Goal: Information Seeking & Learning: Learn about a topic

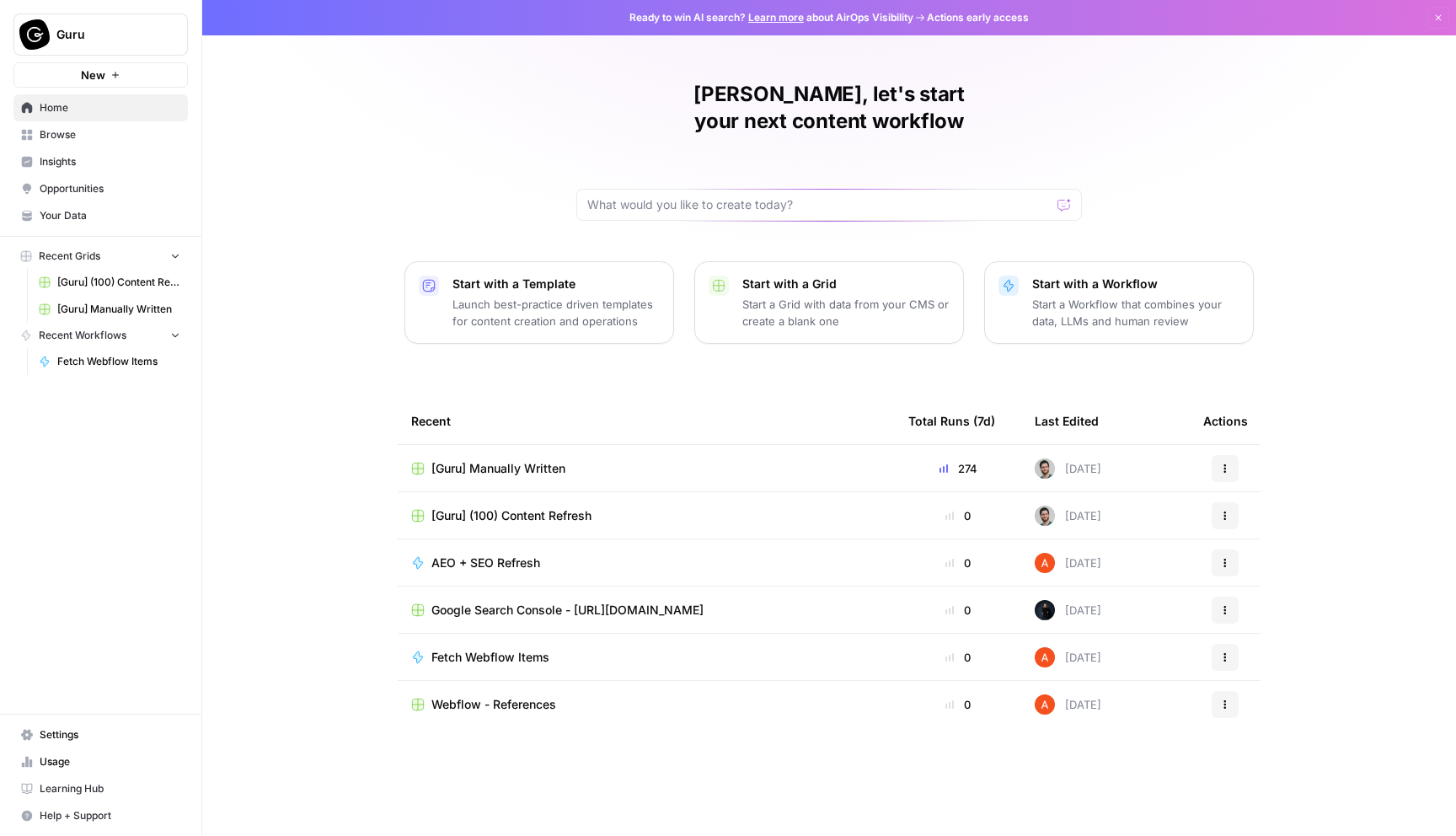
click at [130, 312] on span "[Guru] Manually Written" at bounding box center [119, 310] width 123 height 15
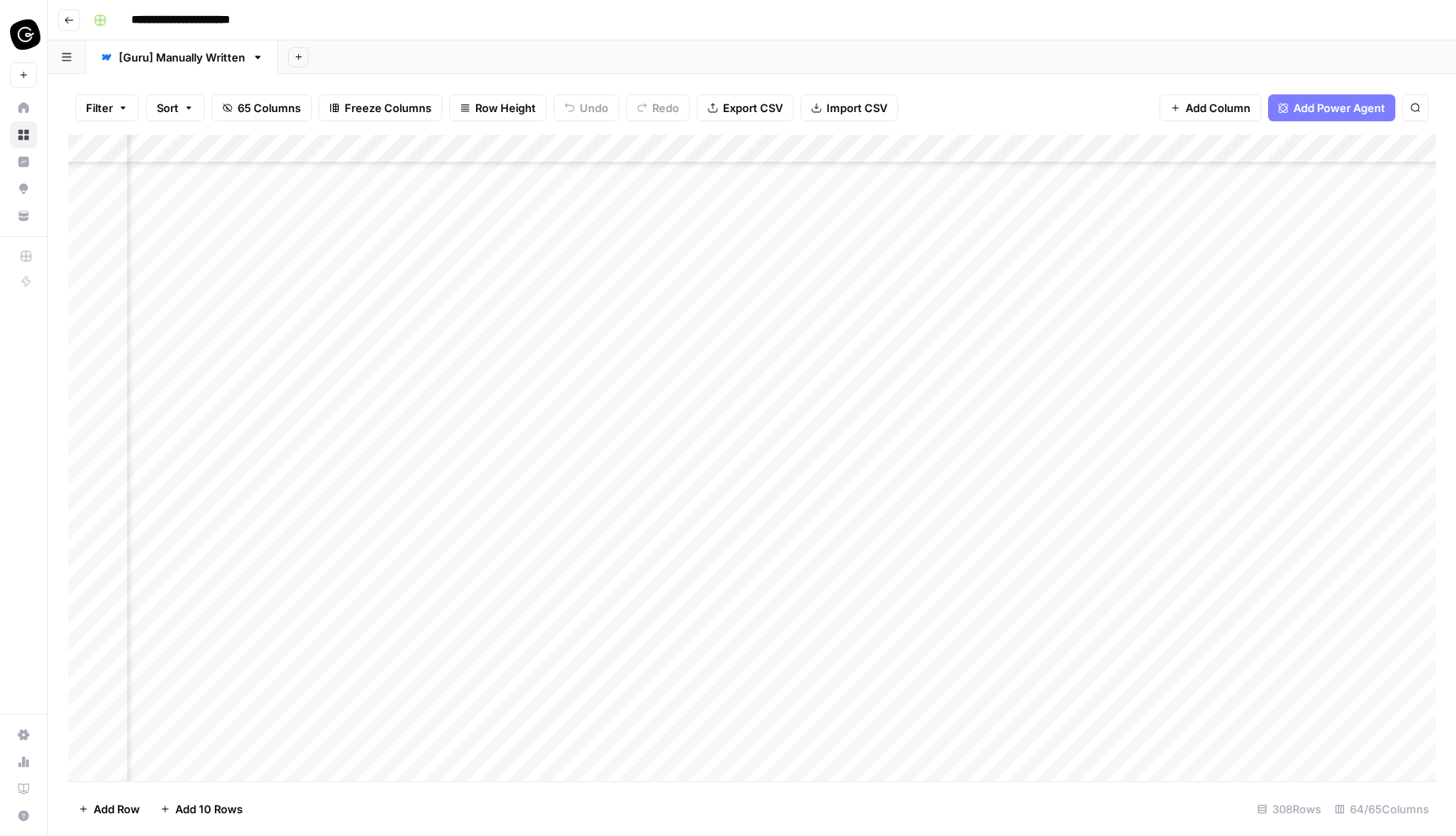
scroll to position [4234, 5362]
type input "****"
click at [571, 322] on div "Add Column" at bounding box center [753, 457] width 1368 height 646
click at [1403, 155] on icon "Close Search" at bounding box center [1401, 156] width 14 height 14
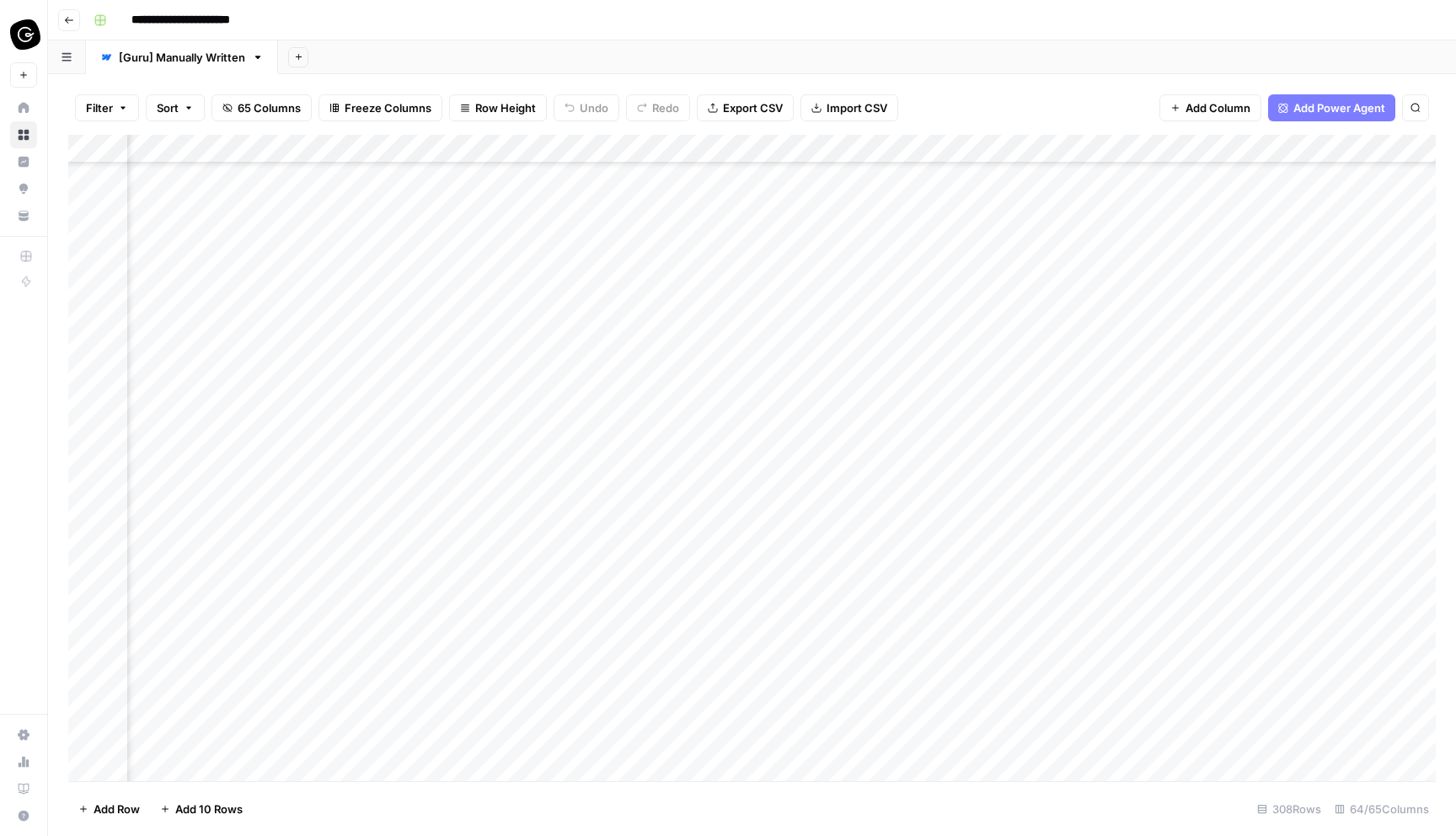
scroll to position [4528, 1502]
click at [451, 180] on div "Add Column" at bounding box center [753, 457] width 1368 height 646
click at [459, 174] on div "Add Column" at bounding box center [753, 457] width 1368 height 646
click at [459, 174] on body "**********" at bounding box center [728, 418] width 1456 height 836
click at [460, 209] on div "Add Column" at bounding box center [753, 457] width 1368 height 646
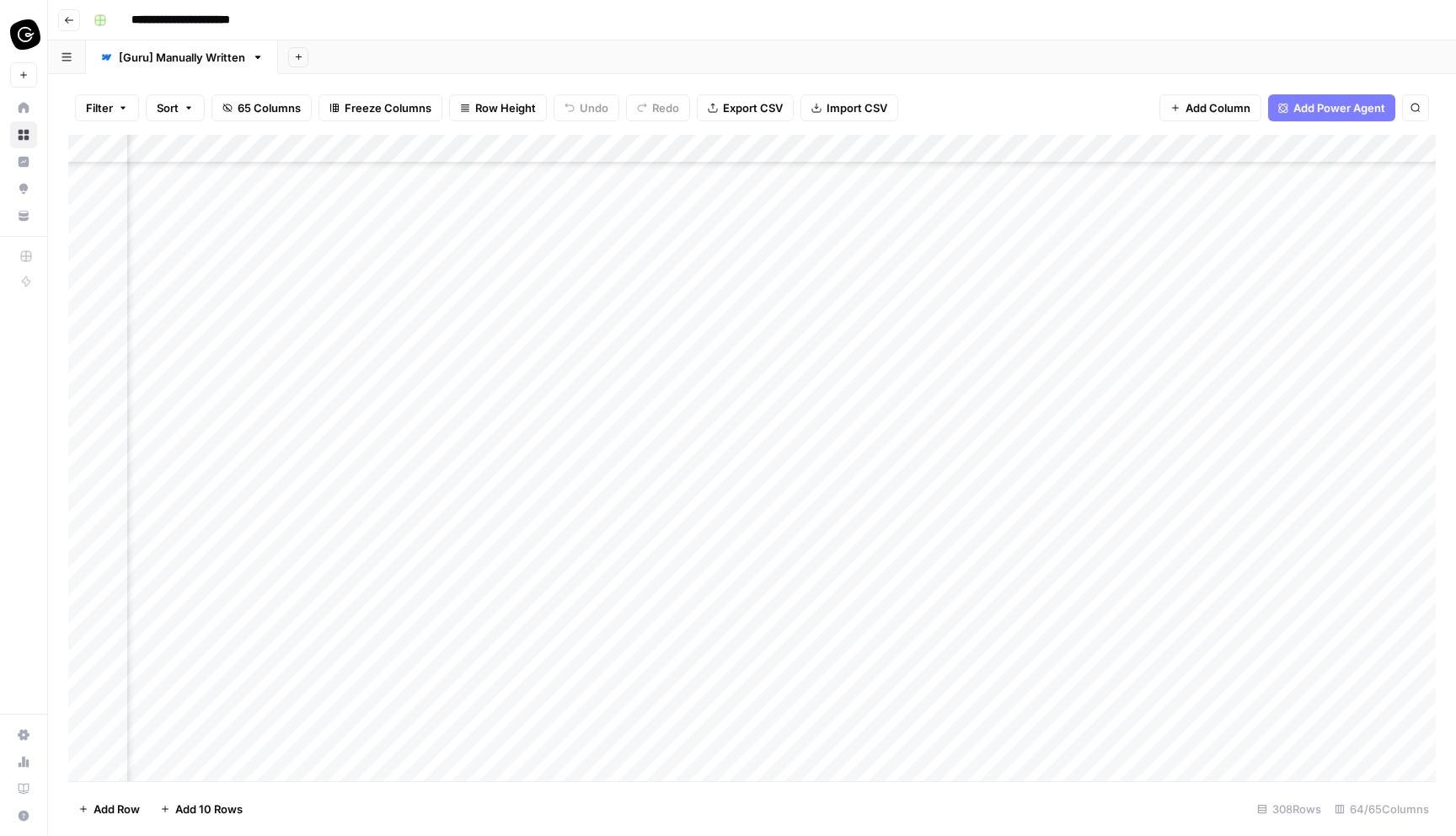
click at [460, 209] on div "Add Column" at bounding box center [753, 457] width 1368 height 646
click at [459, 398] on div "Add Column" at bounding box center [753, 457] width 1368 height 646
click at [598, 234] on div "Add Column" at bounding box center [753, 457] width 1368 height 646
click at [551, 236] on div "Add Column" at bounding box center [753, 457] width 1368 height 646
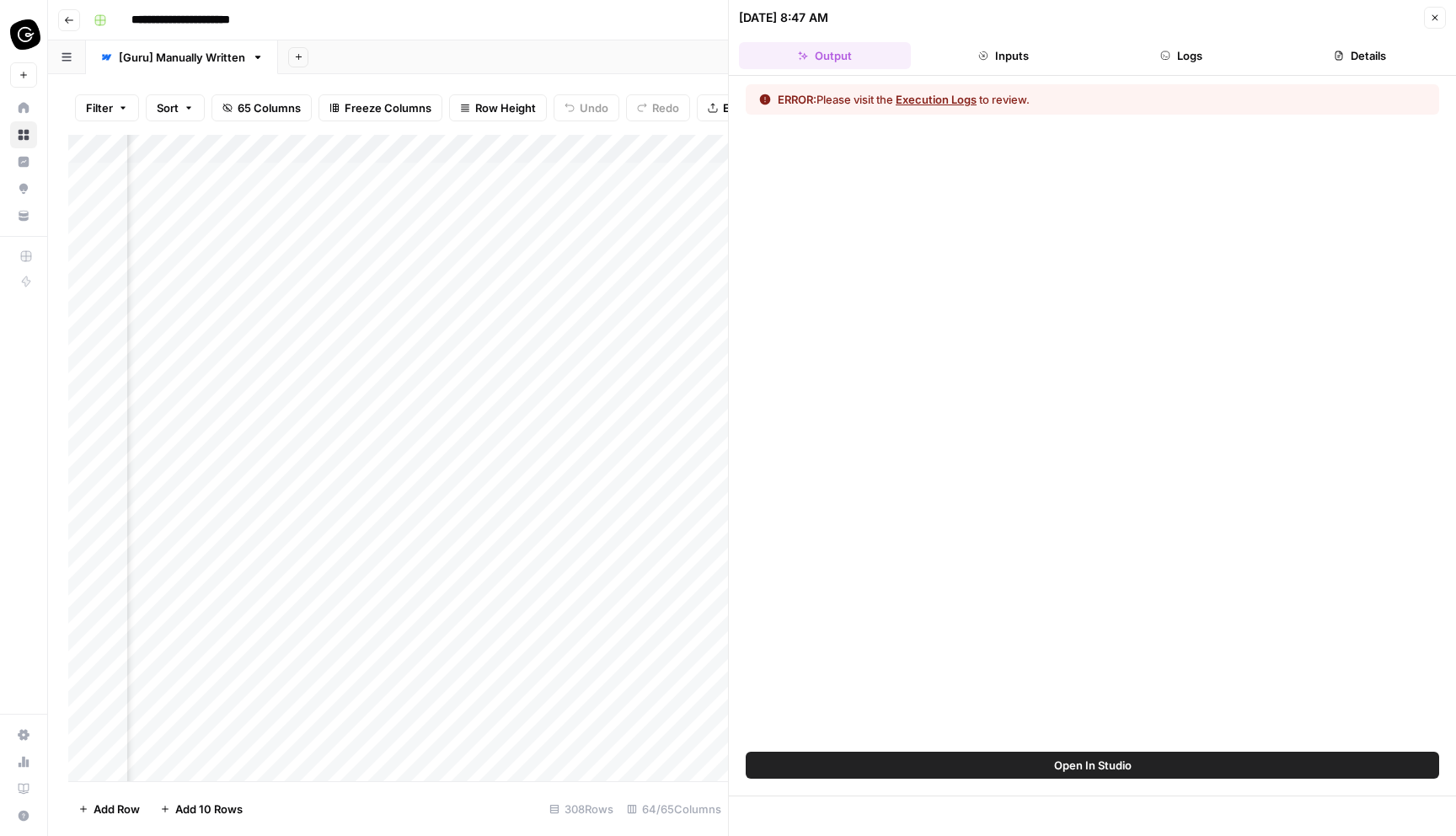
click at [967, 102] on button "Execution Logs" at bounding box center [936, 99] width 81 height 17
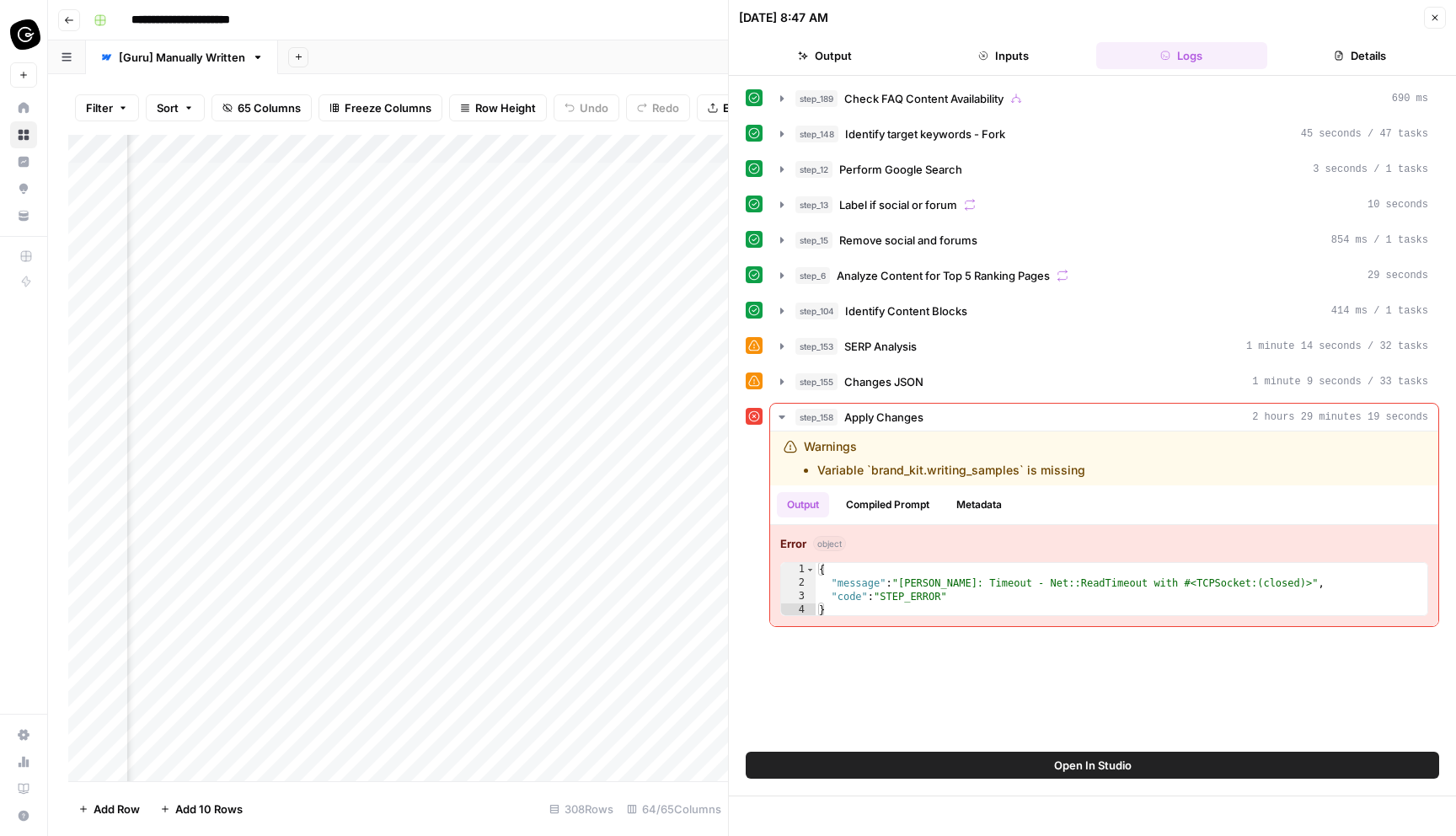
click at [1436, 18] on icon "button" at bounding box center [1436, 18] width 6 height 6
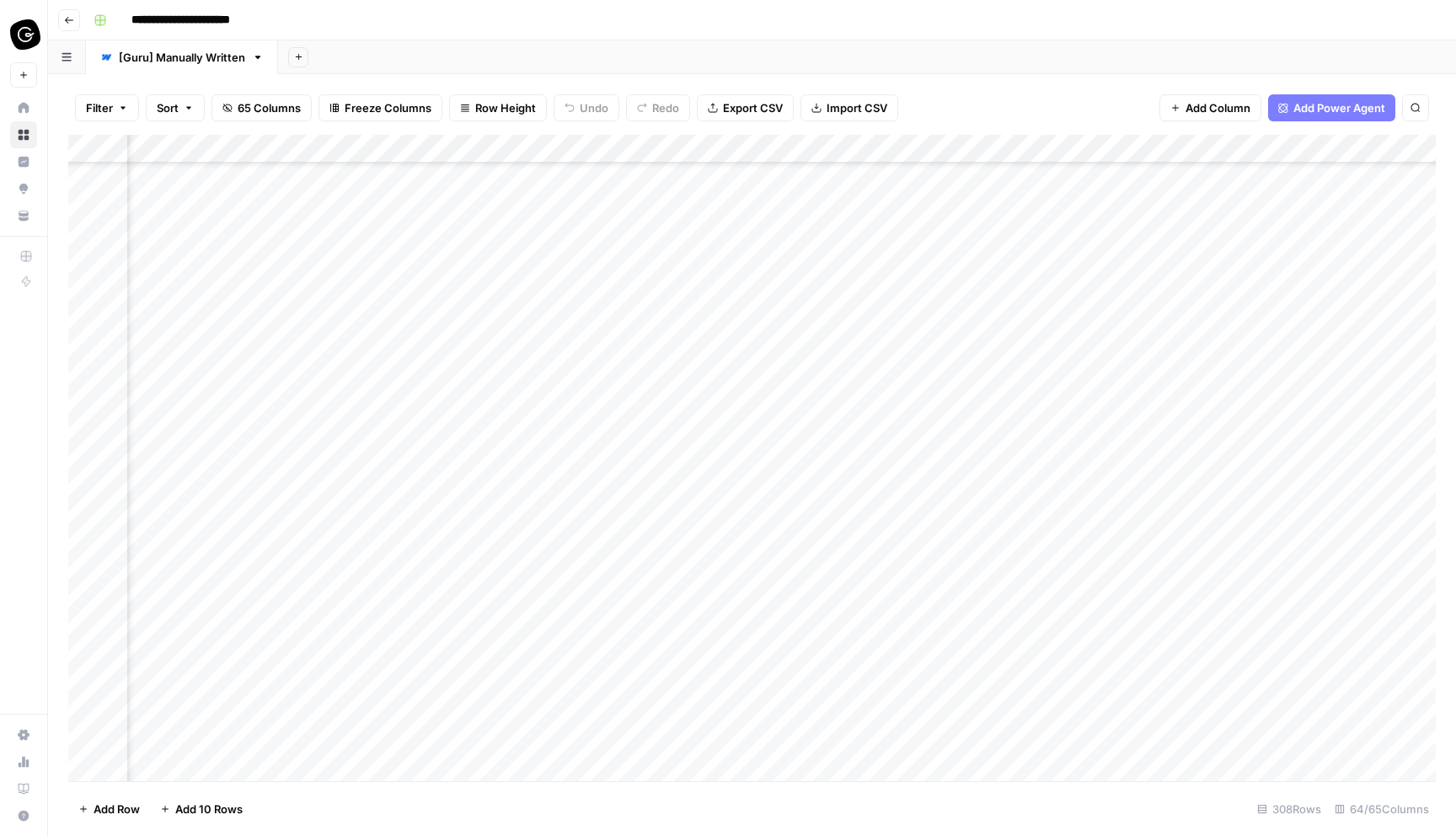
scroll to position [2556, 2852]
click at [640, 741] on div "Add Column" at bounding box center [753, 457] width 1368 height 646
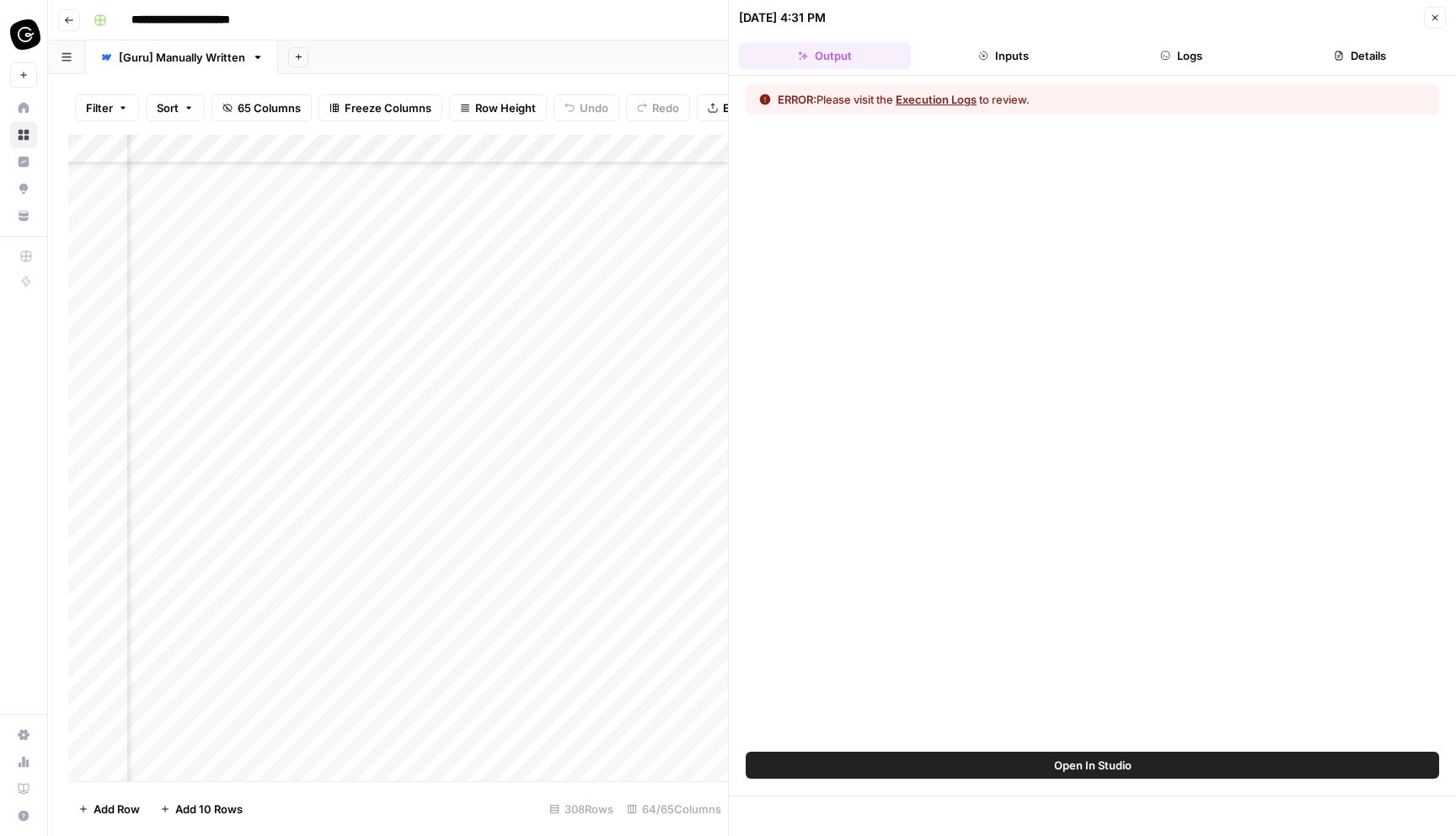
click at [957, 97] on button "Execution Logs" at bounding box center [936, 99] width 81 height 17
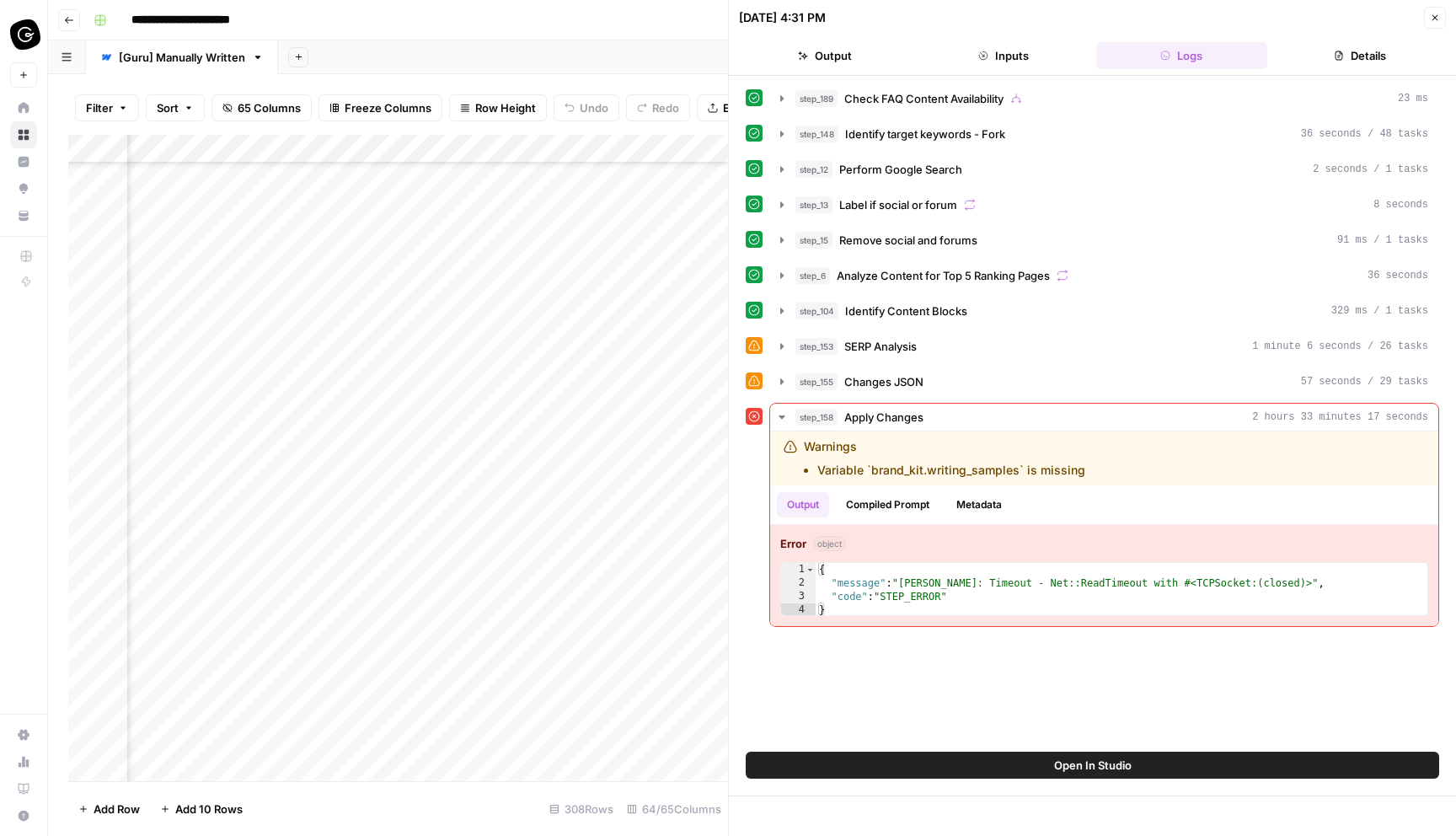
click at [1435, 9] on button "Close" at bounding box center [1436, 18] width 22 height 22
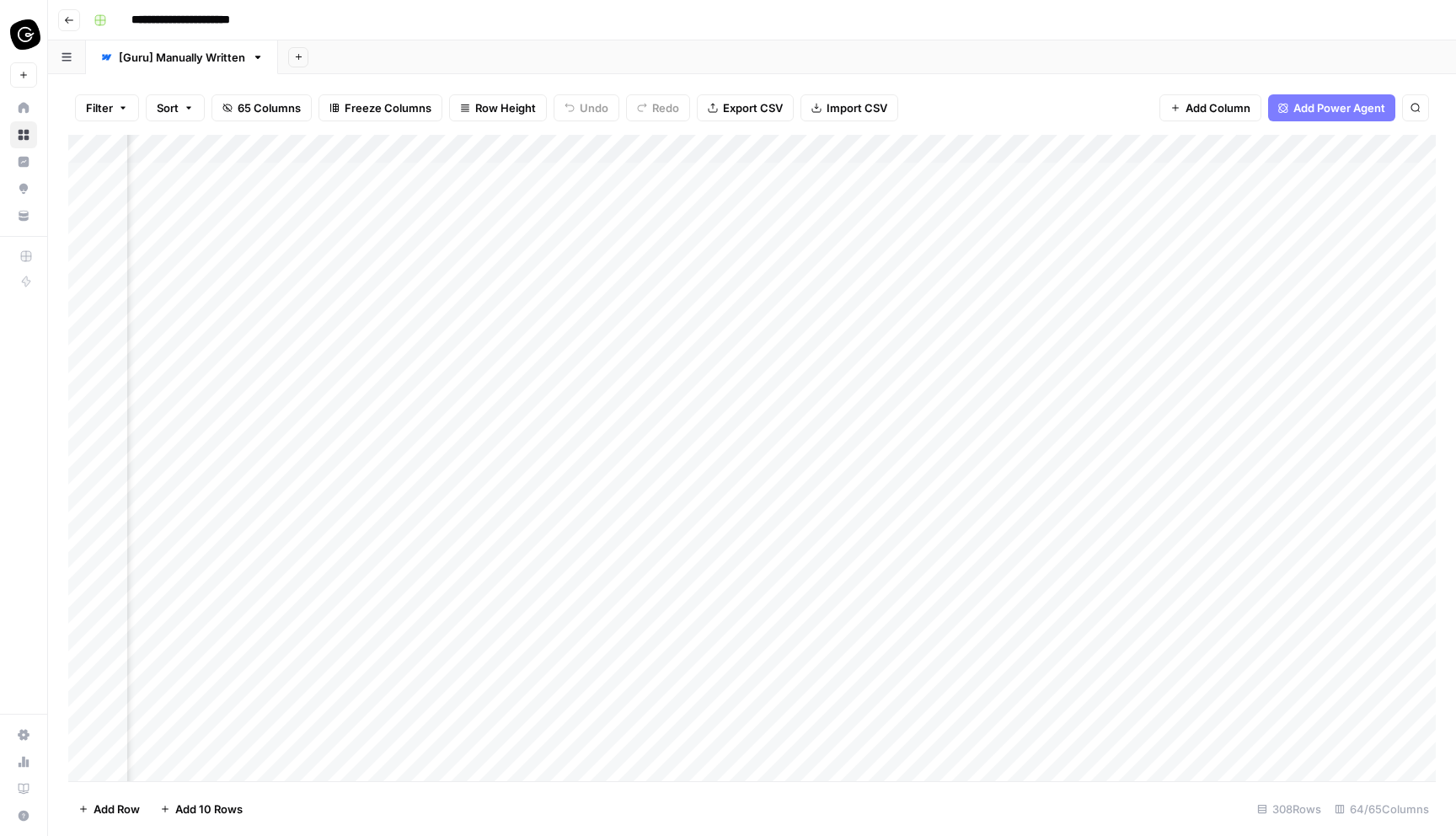
scroll to position [0, 2834]
click at [662, 146] on div "Add Column" at bounding box center [753, 457] width 1368 height 646
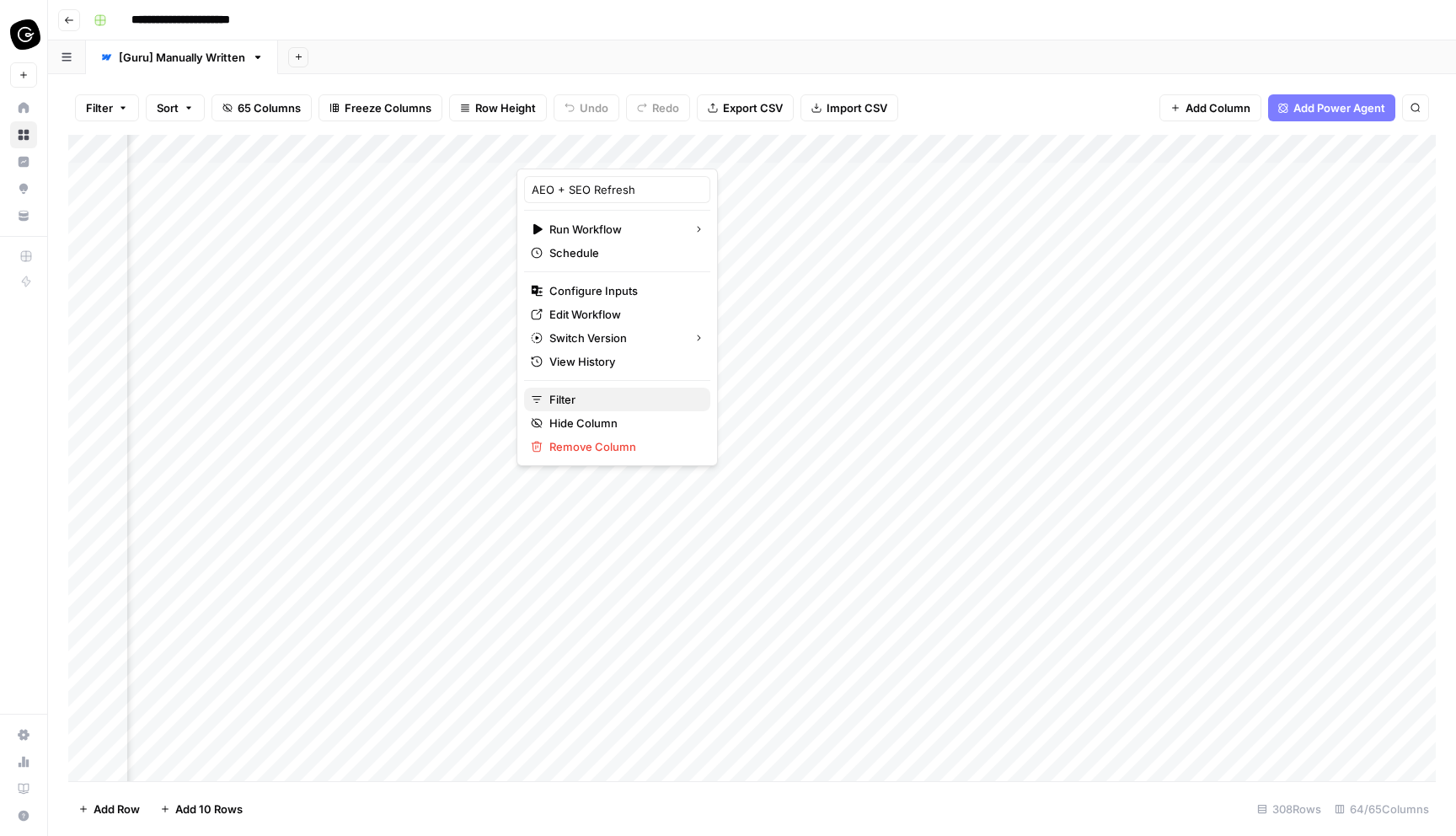
click at [601, 394] on span "Filter" at bounding box center [623, 399] width 147 height 17
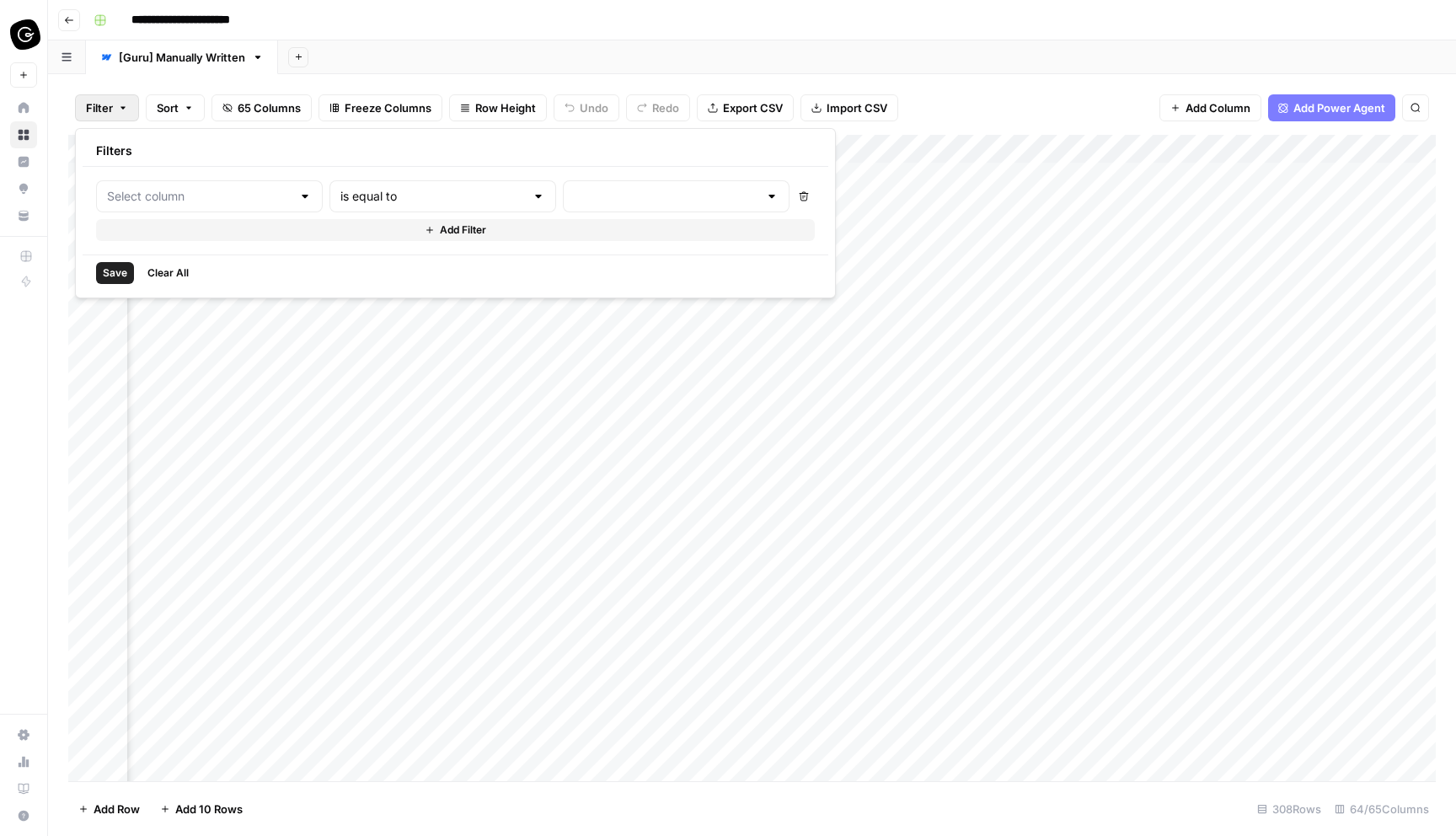
type input "AEO + SEO Refresh"
click at [614, 201] on input "text" at bounding box center [716, 196] width 205 height 17
click at [553, 285] on span "error" at bounding box center [597, 285] width 161 height 17
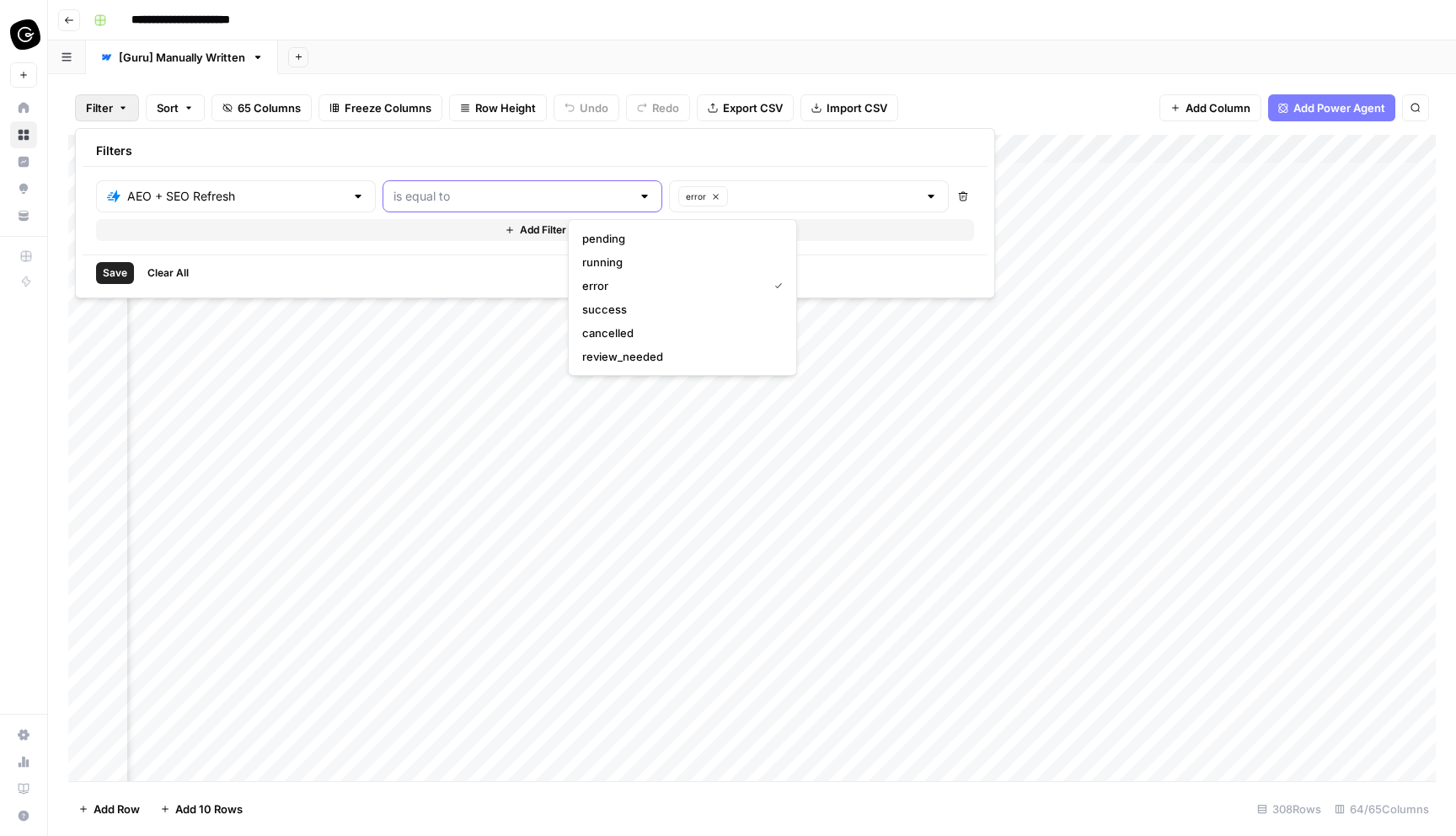
click at [498, 202] on input "text" at bounding box center [513, 196] width 237 height 17
click at [625, 270] on div "Save Clear All" at bounding box center [535, 272] width 905 height 36
click at [119, 272] on span "Save" at bounding box center [115, 272] width 24 height 15
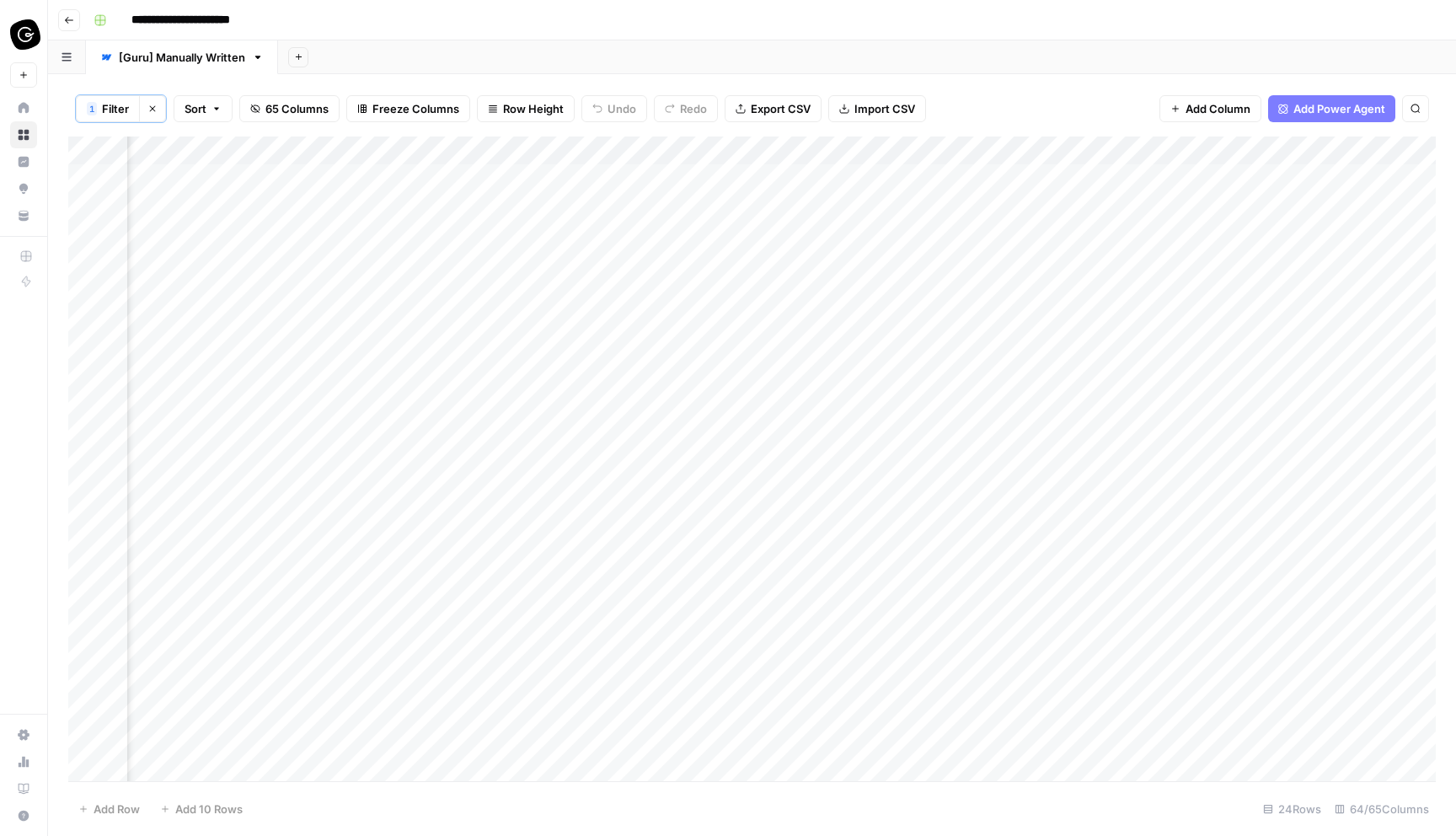
click at [164, 108] on button "Clear filters" at bounding box center [152, 108] width 27 height 27
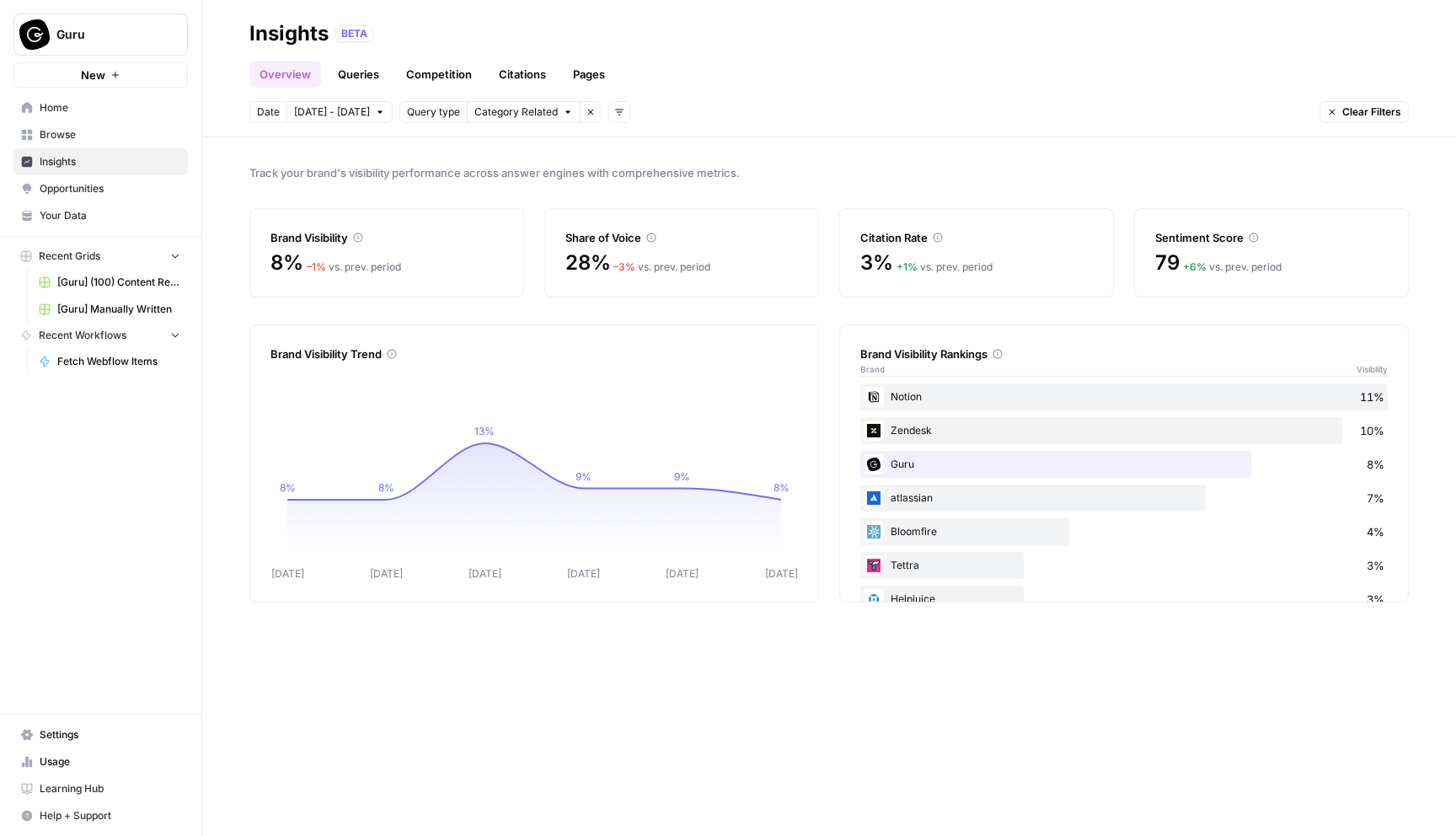
click at [357, 237] on icon at bounding box center [358, 237] width 10 height 10
click at [330, 240] on div "Brand Visibility" at bounding box center [386, 237] width 233 height 17
click at [358, 79] on link "Queries" at bounding box center [359, 73] width 61 height 27
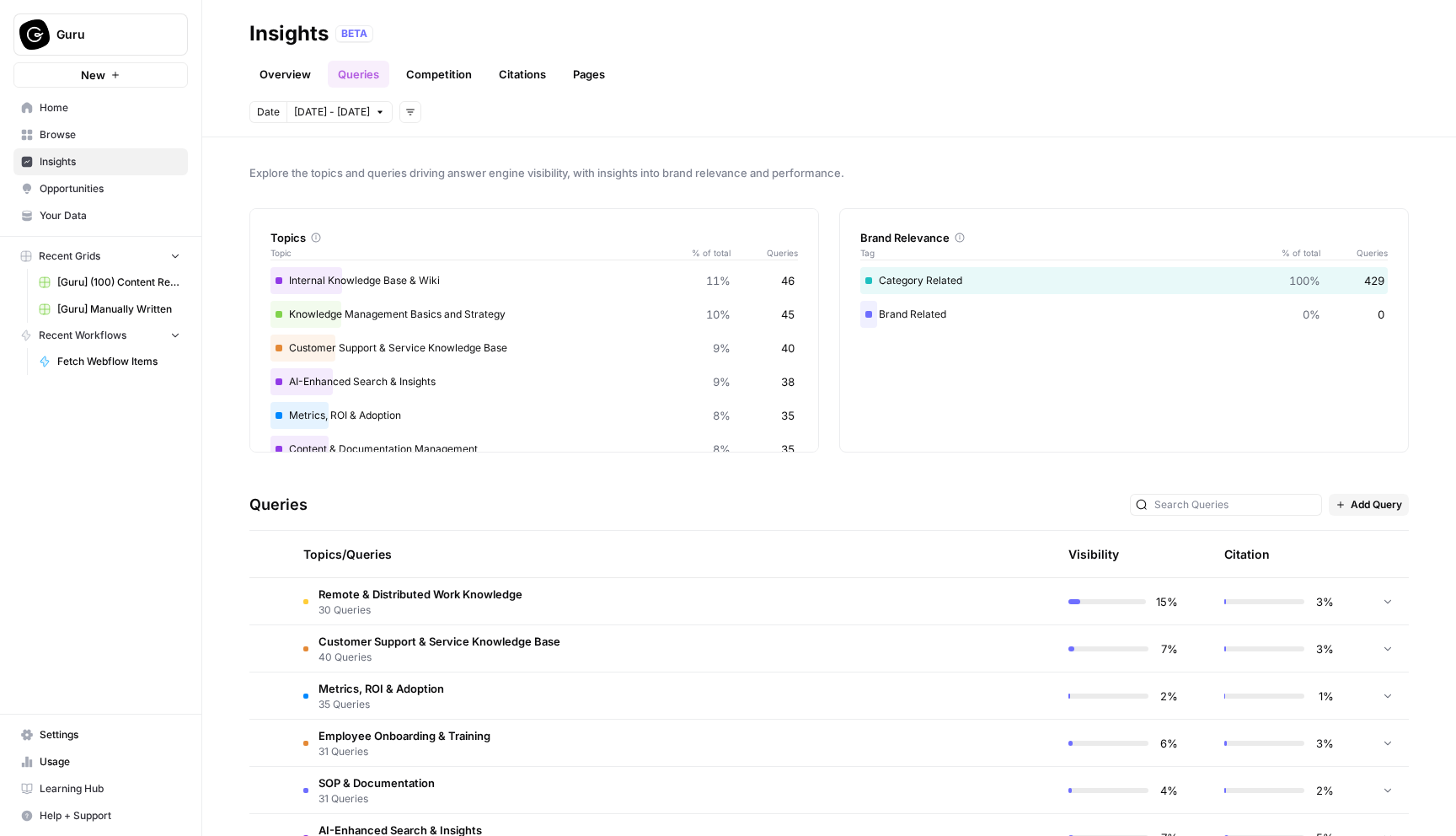
click at [928, 284] on div "Category Related 100% 429" at bounding box center [1123, 280] width 527 height 27
click at [939, 281] on div "Category Related 100% 429" at bounding box center [1123, 280] width 527 height 27
click at [1072, 357] on div "Brand Relevance Tag % of total Queries Category Related 100% 429 Brand Related …" at bounding box center [1124, 331] width 570 height 245
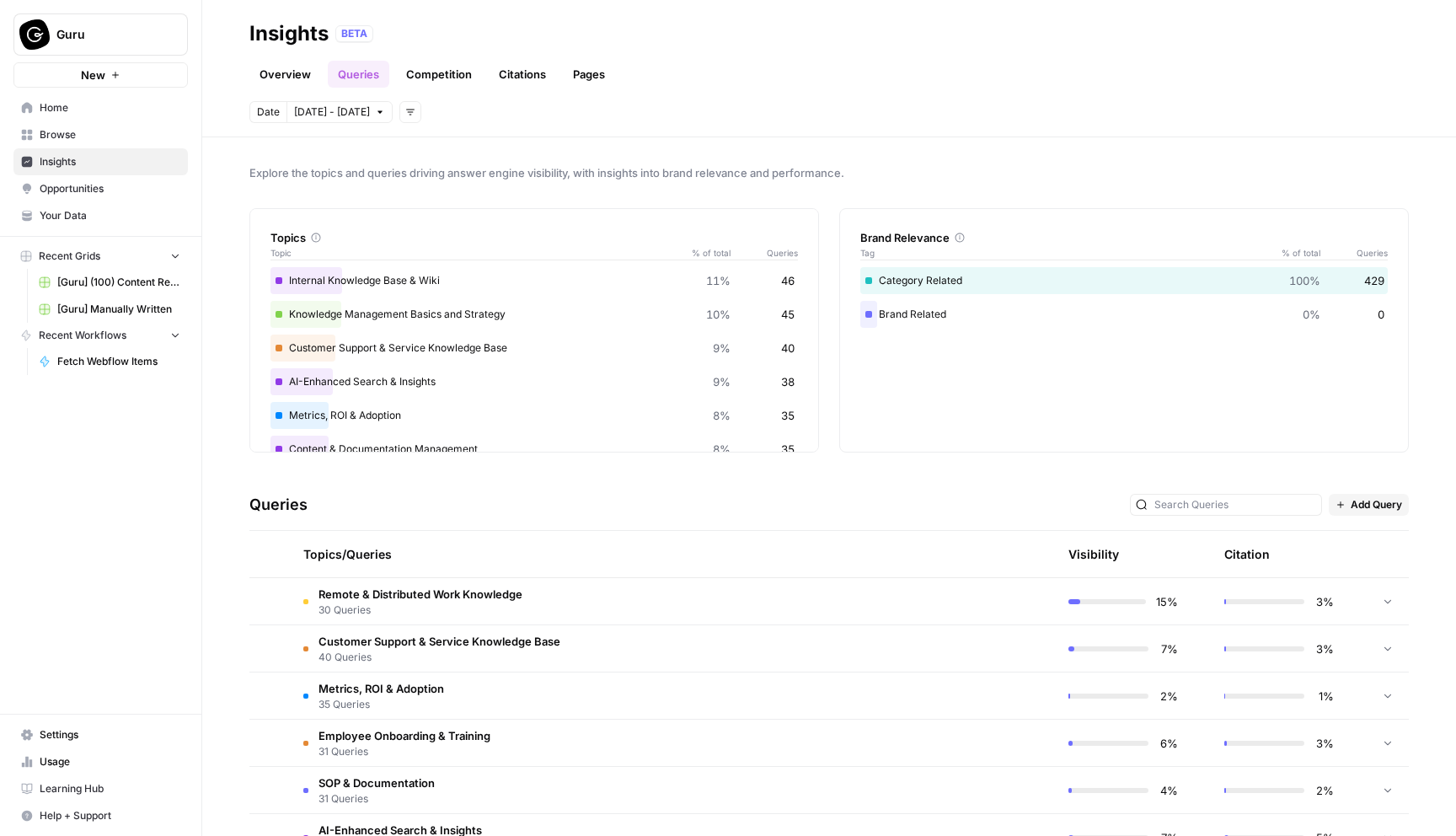
click at [902, 276] on div "Category Related 100% 429" at bounding box center [1123, 280] width 527 height 27
click at [458, 78] on link "Competition" at bounding box center [438, 73] width 86 height 27
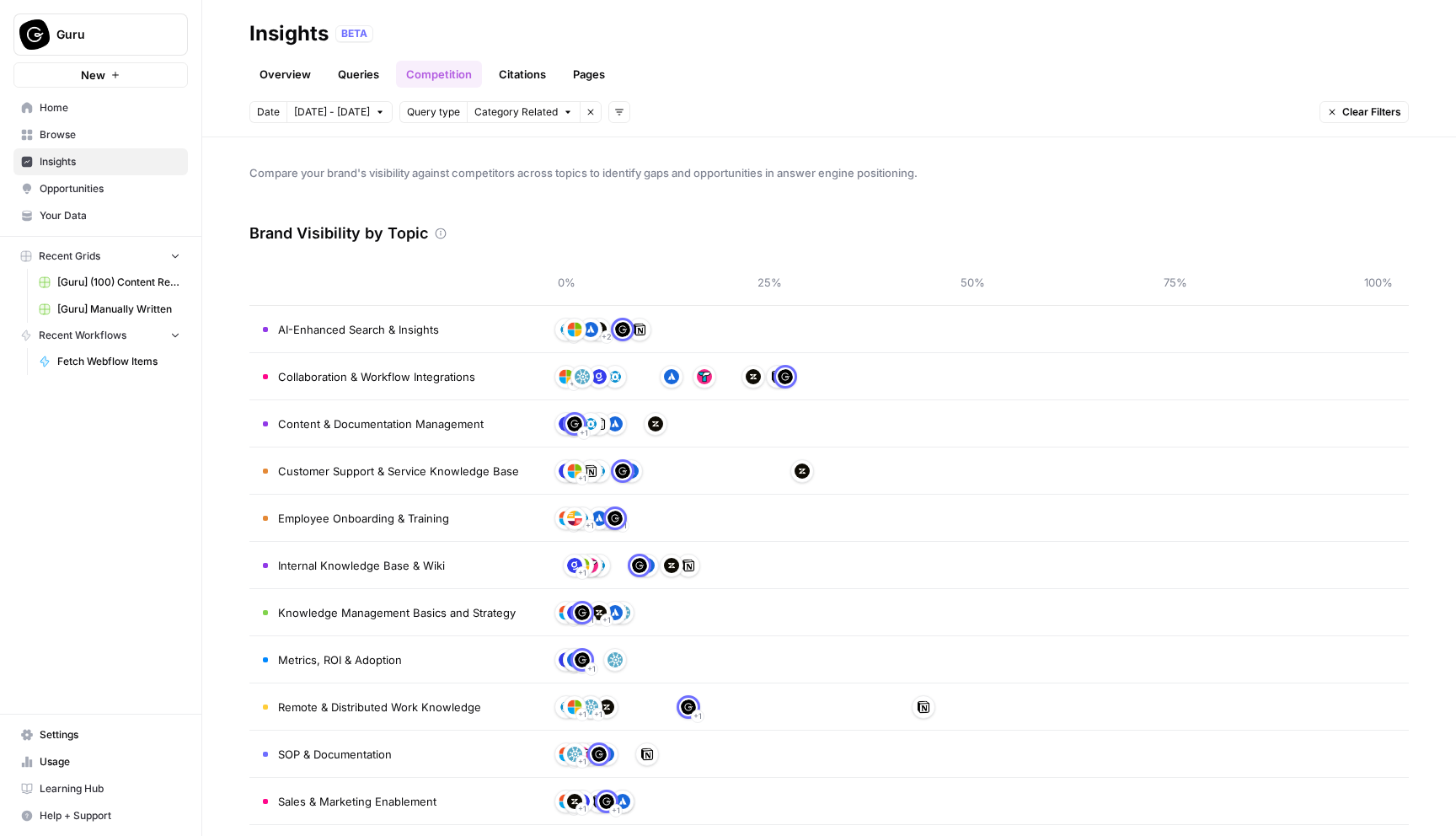
click at [587, 72] on link "Pages" at bounding box center [589, 73] width 52 height 27
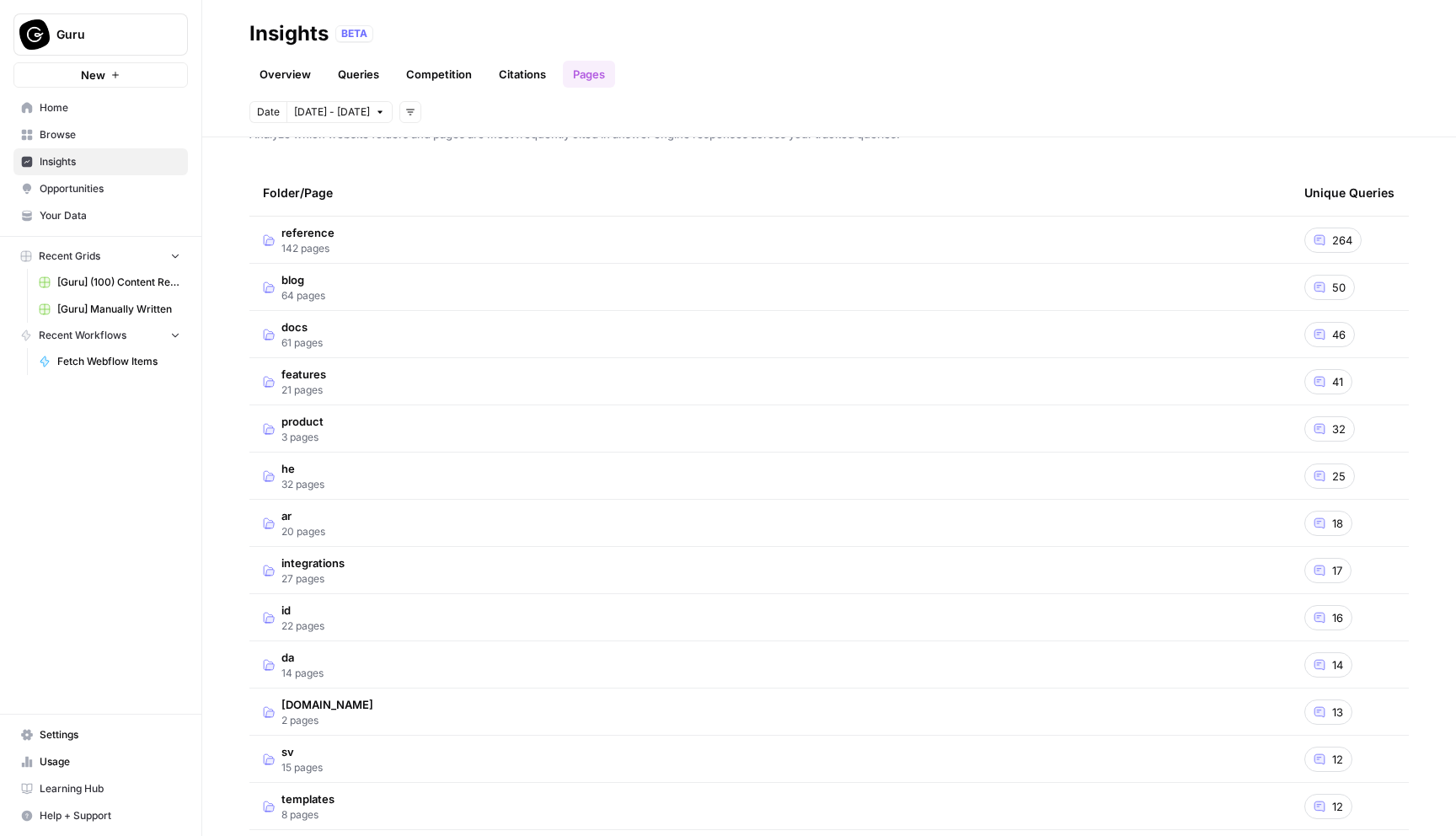
scroll to position [67, 0]
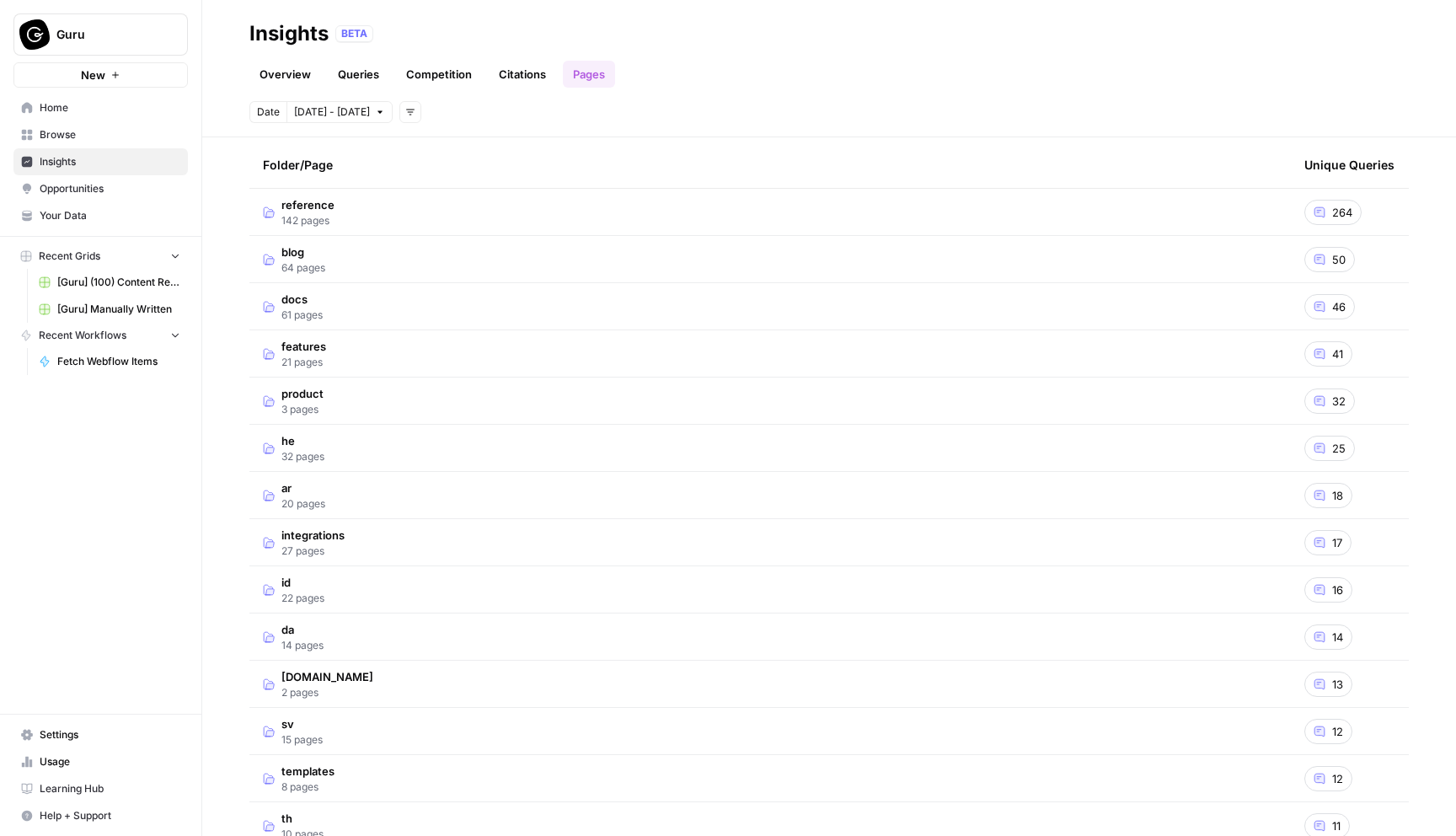
click at [302, 256] on span "blog" at bounding box center [303, 252] width 44 height 17
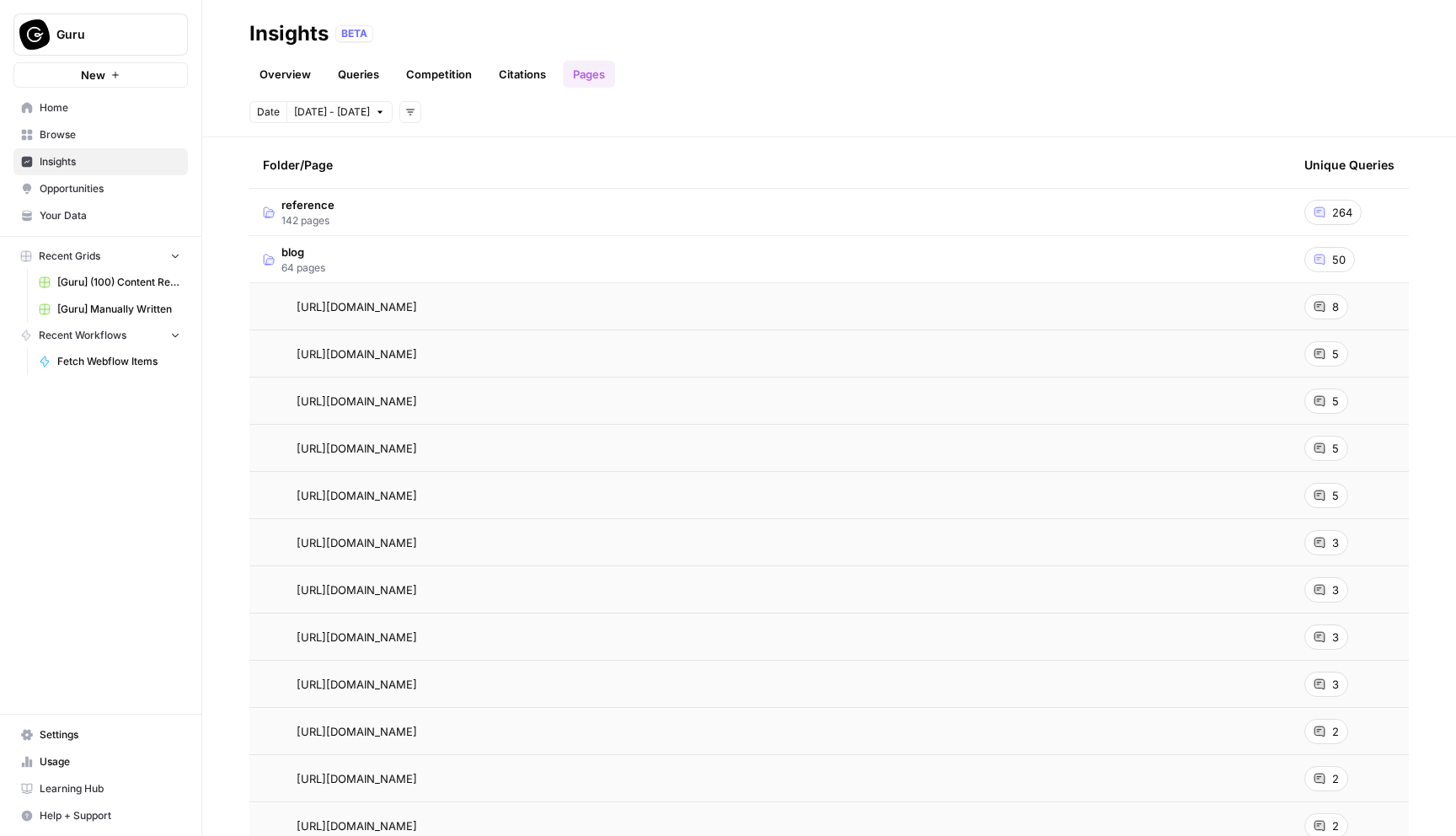
click at [299, 256] on span "blog" at bounding box center [303, 252] width 44 height 17
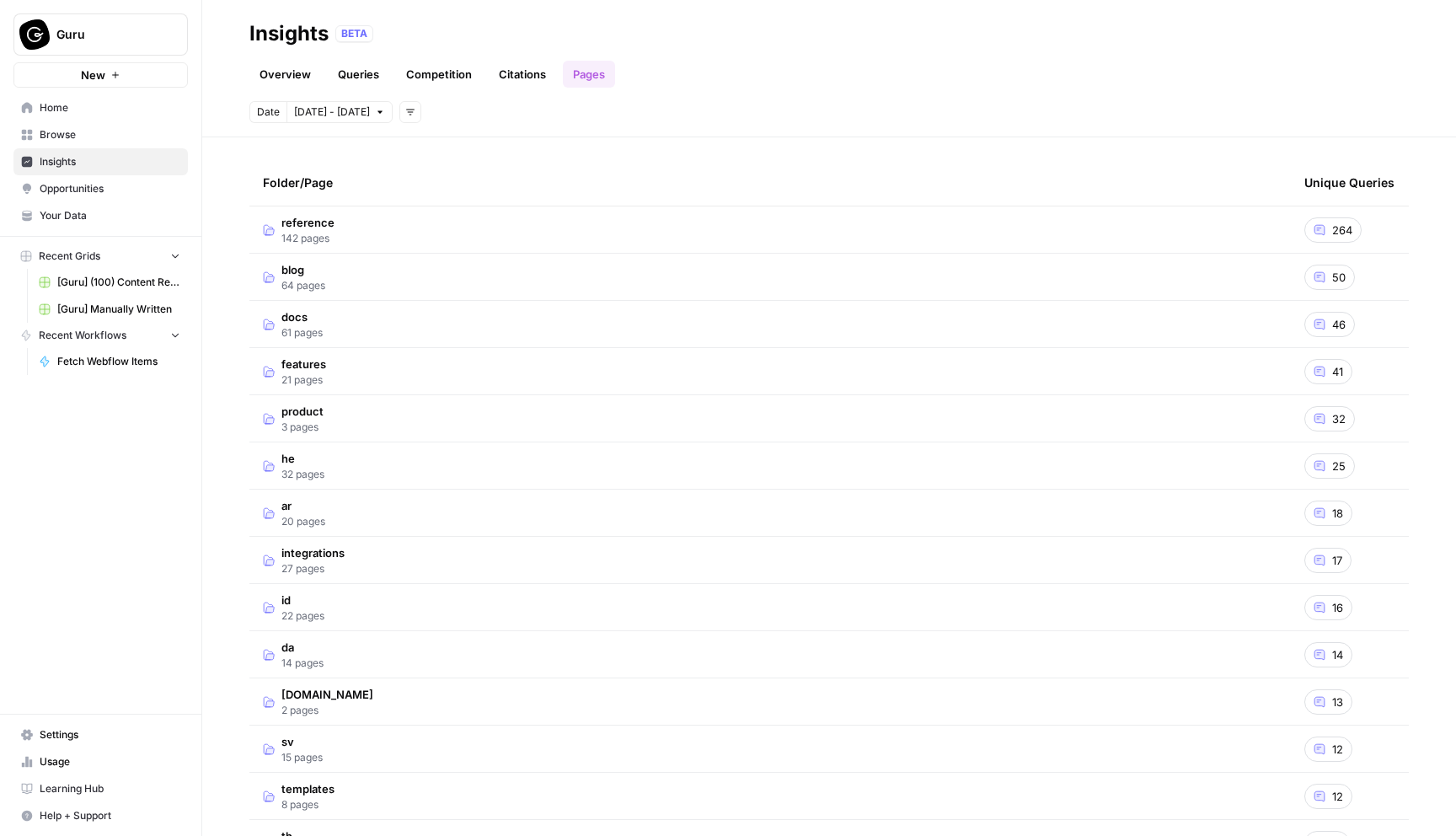
scroll to position [102, 0]
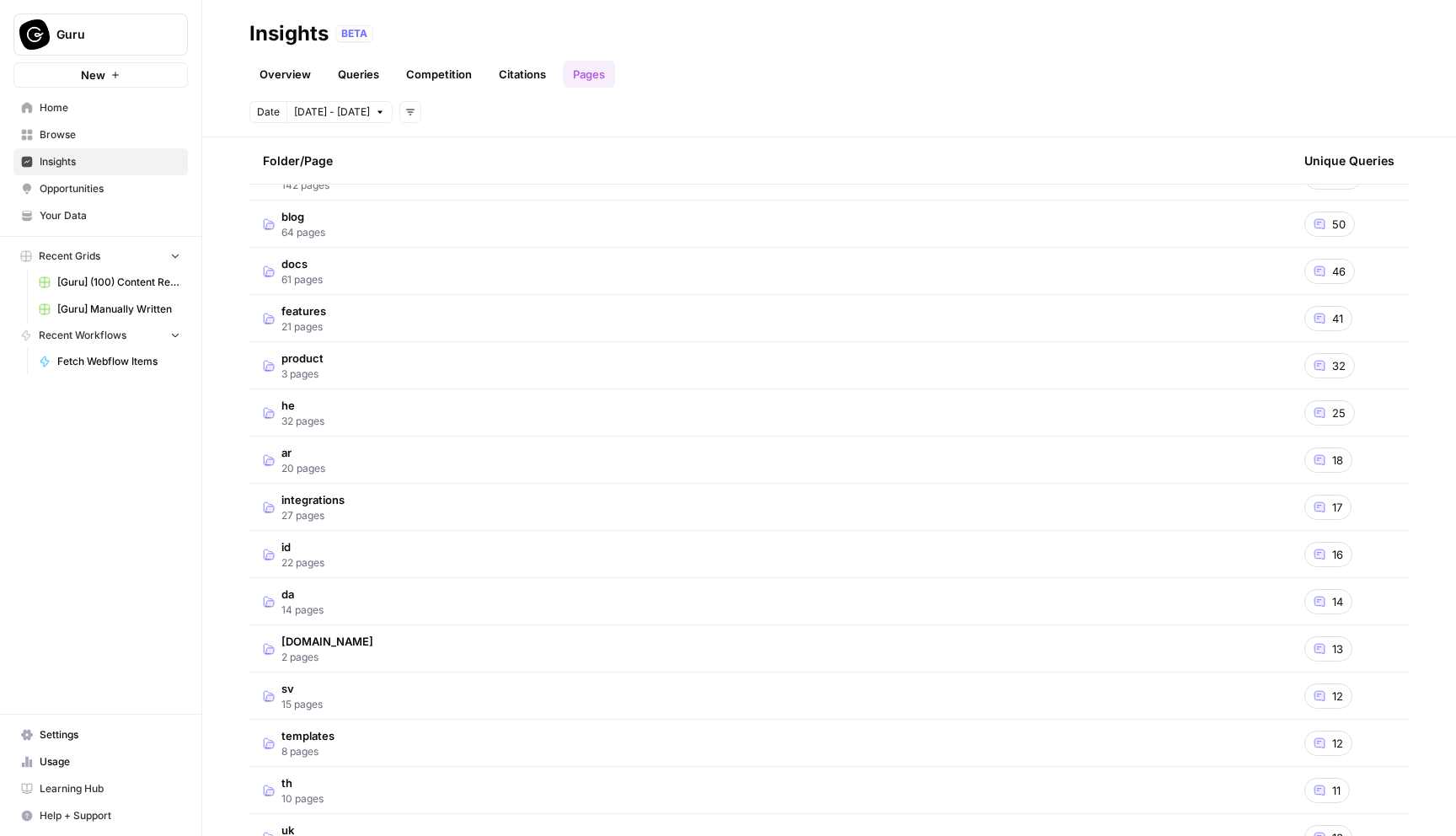
click at [335, 639] on span "[DOMAIN_NAME]" at bounding box center [327, 641] width 92 height 17
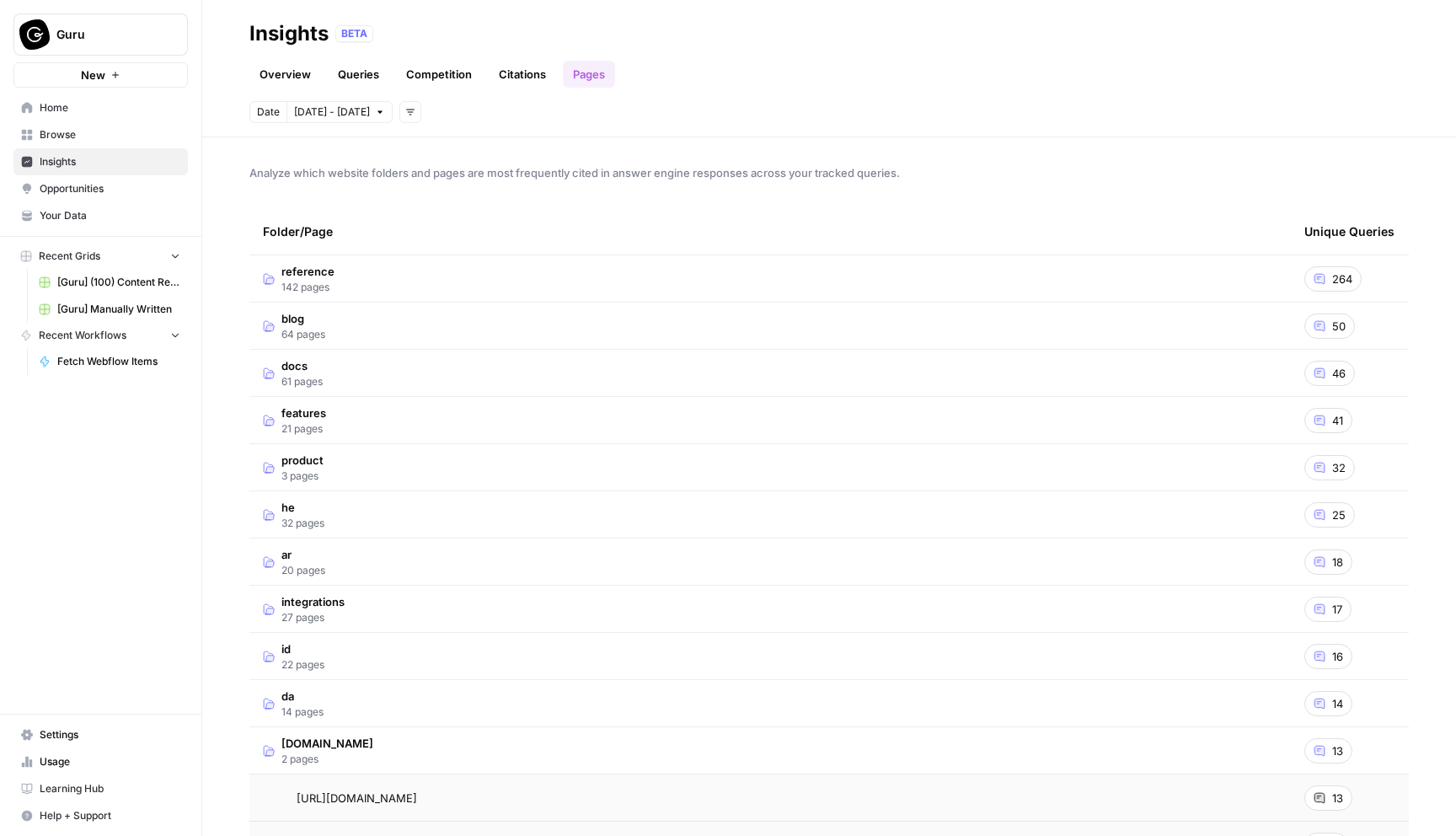
click at [307, 462] on span "product" at bounding box center [302, 460] width 42 height 17
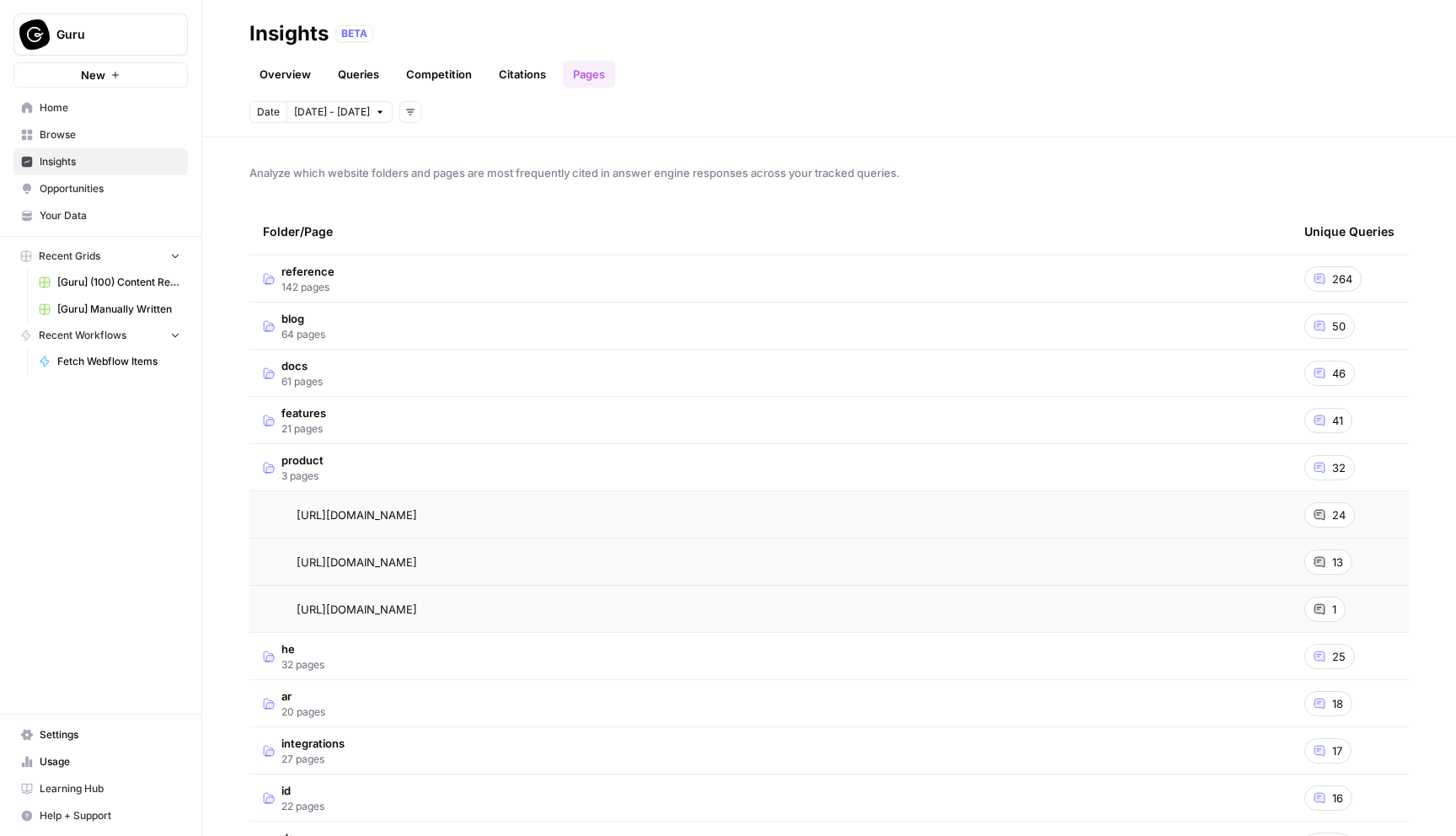
click at [1335, 606] on span "1" at bounding box center [1335, 609] width 5 height 17
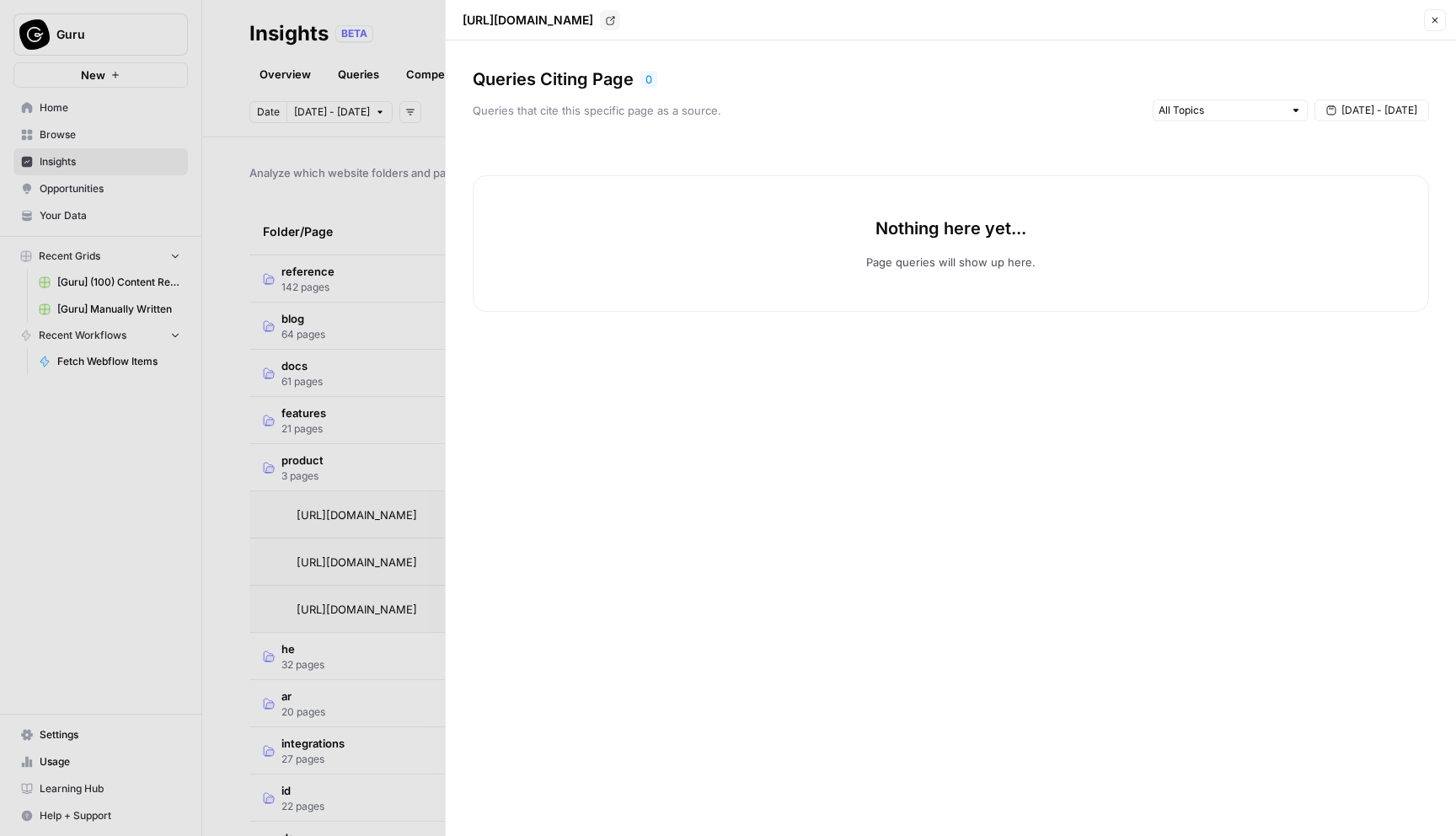
click at [369, 440] on div at bounding box center [728, 418] width 1456 height 836
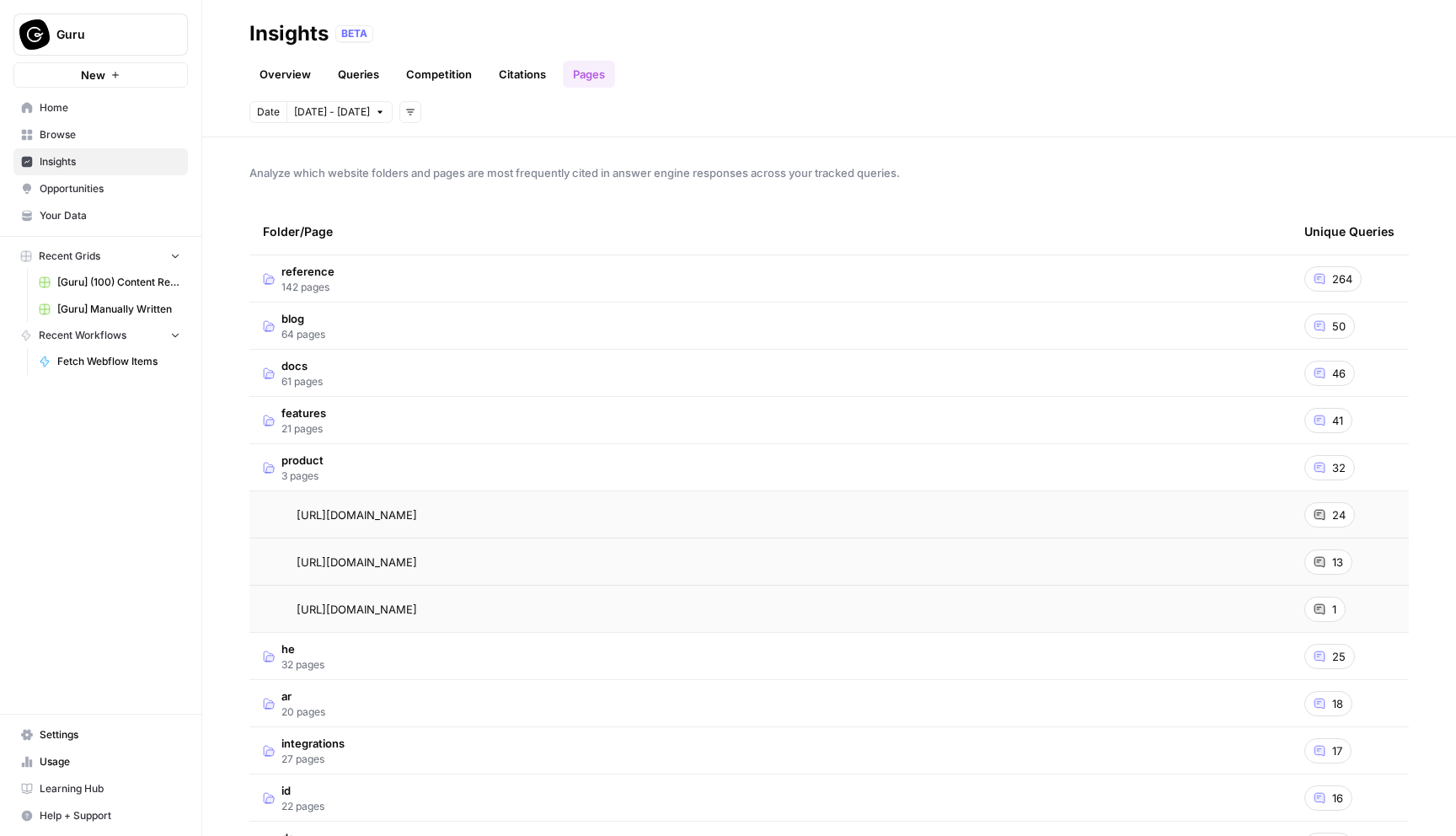
click at [451, 275] on td "reference 142 pages" at bounding box center [770, 279] width 1042 height 46
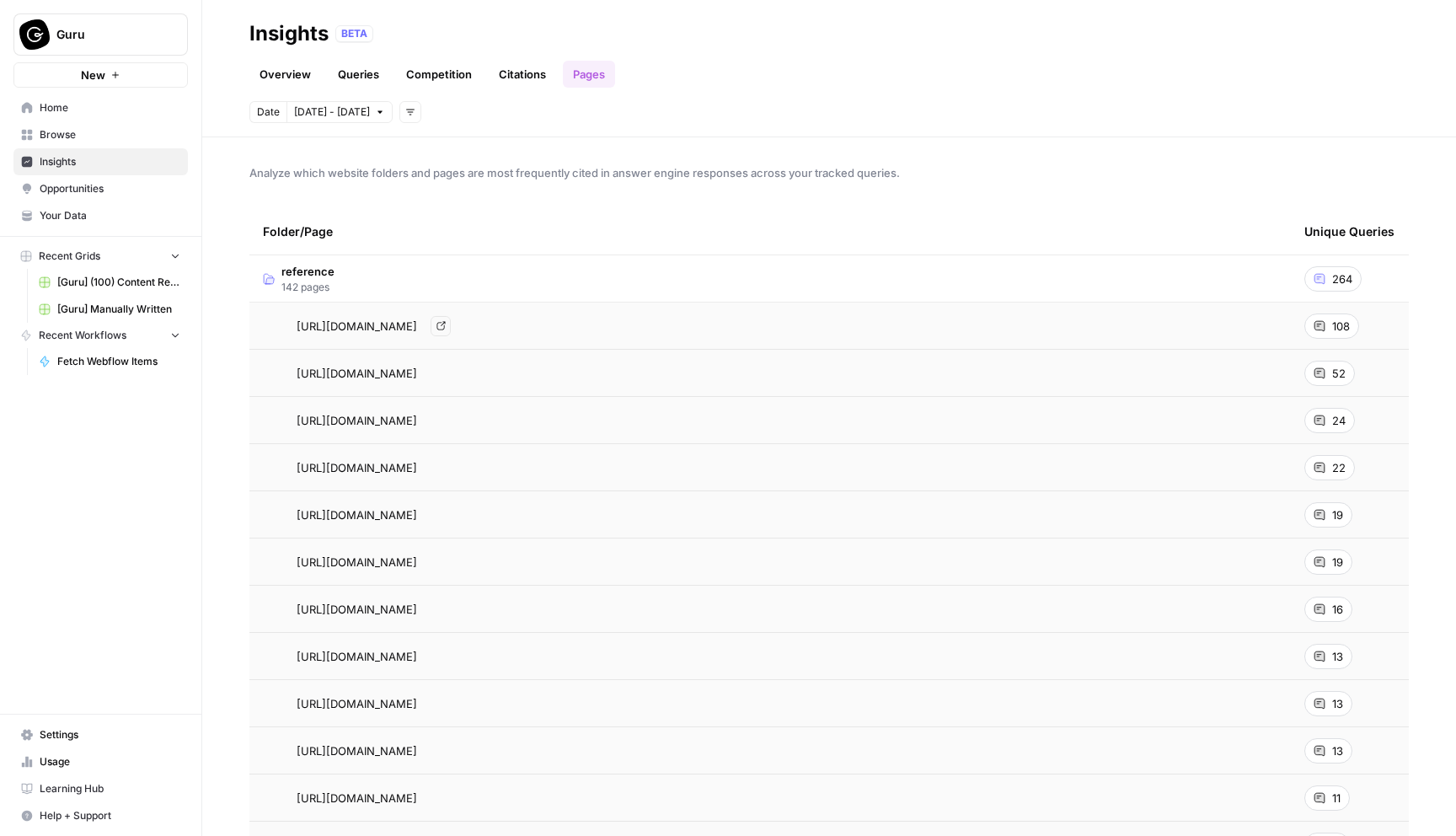
click at [446, 321] on icon "Go to page https://www.getguru.com/reference/knowledge-management-tools" at bounding box center [441, 325] width 9 height 9
click at [446, 375] on icon "Go to page https://www.getguru.com/reference/create-knowledge-base" at bounding box center [441, 373] width 9 height 9
click at [446, 417] on icon "Go to page https://www.getguru.com/reference/knowledge-base-software" at bounding box center [441, 420] width 9 height 9
click at [445, 466] on icon "Go to page https://www.getguru.com/reference/knowledge-management-governance" at bounding box center [440, 467] width 8 height 8
click at [446, 515] on icon "Go to page https://www.getguru.com/reference/ai-knowledge-base" at bounding box center [441, 514] width 9 height 9
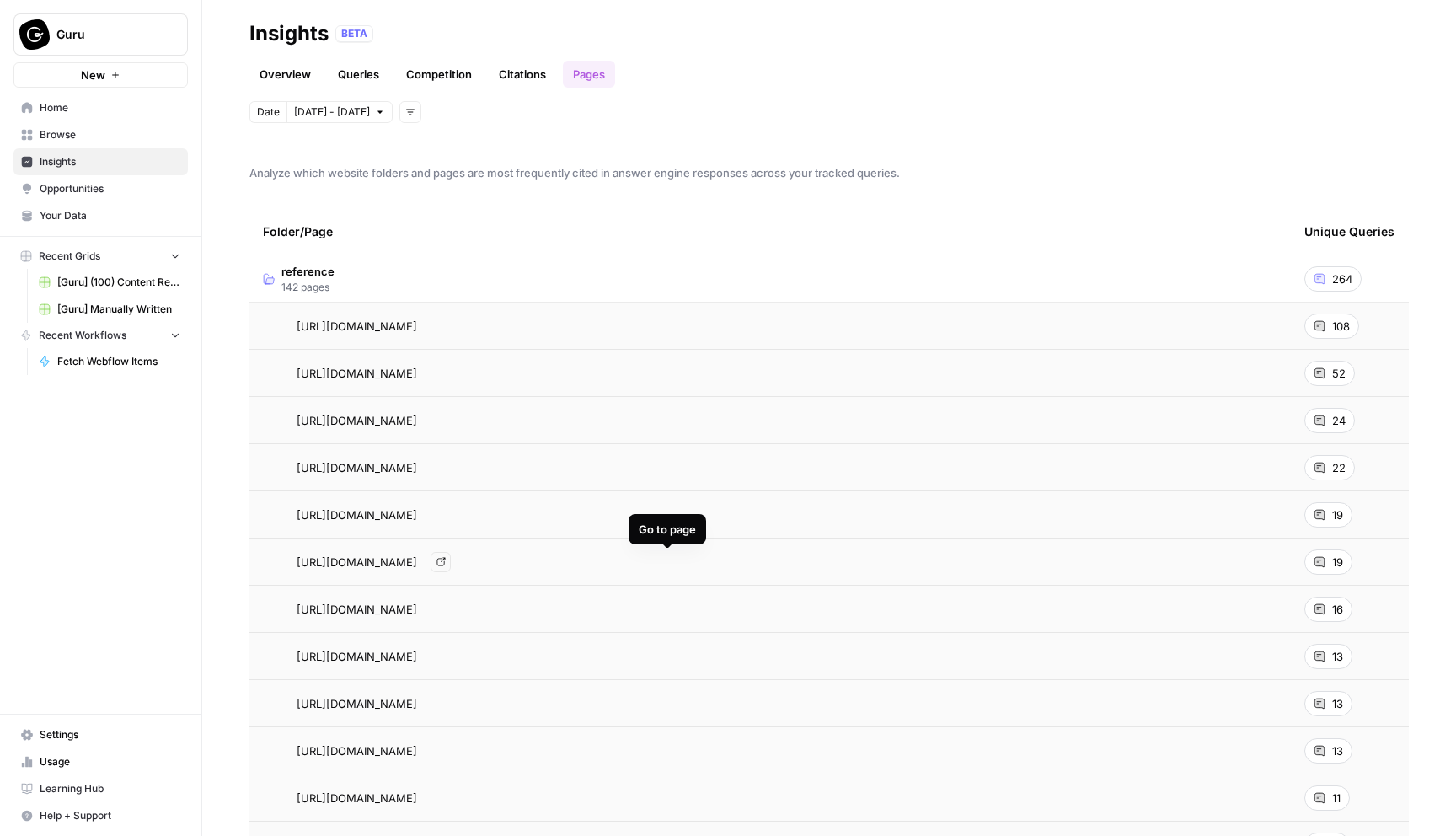
click at [446, 561] on icon "Go to page https://www.getguru.com/reference/ai-in-knowledge-management" at bounding box center [441, 562] width 9 height 9
click at [446, 611] on icon "Go to page https://www.getguru.com/reference/knowledge-management-process" at bounding box center [441, 609] width 9 height 9
click at [526, 74] on link "Citations" at bounding box center [522, 73] width 68 height 27
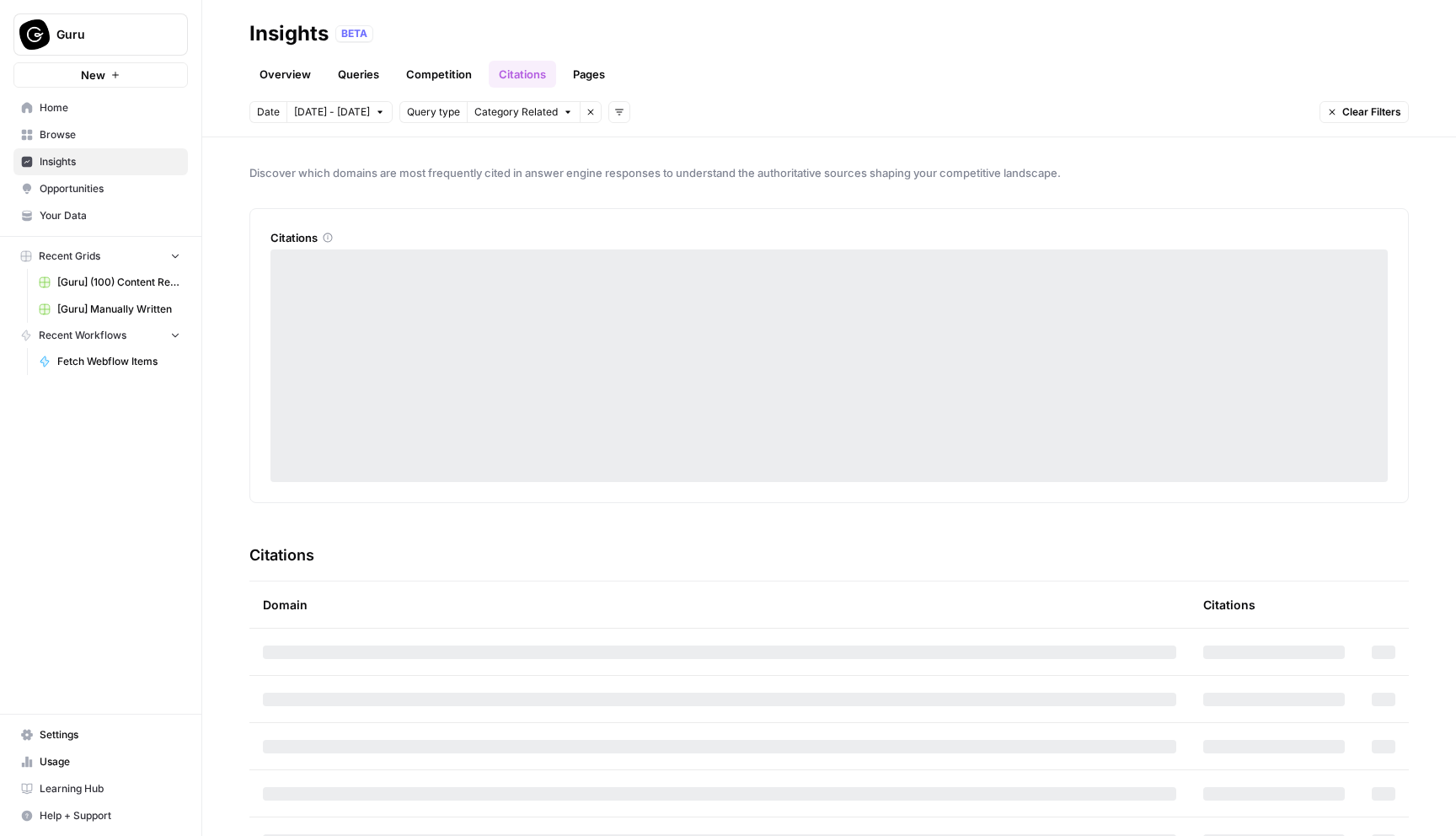
click at [601, 70] on link "Pages" at bounding box center [589, 73] width 52 height 27
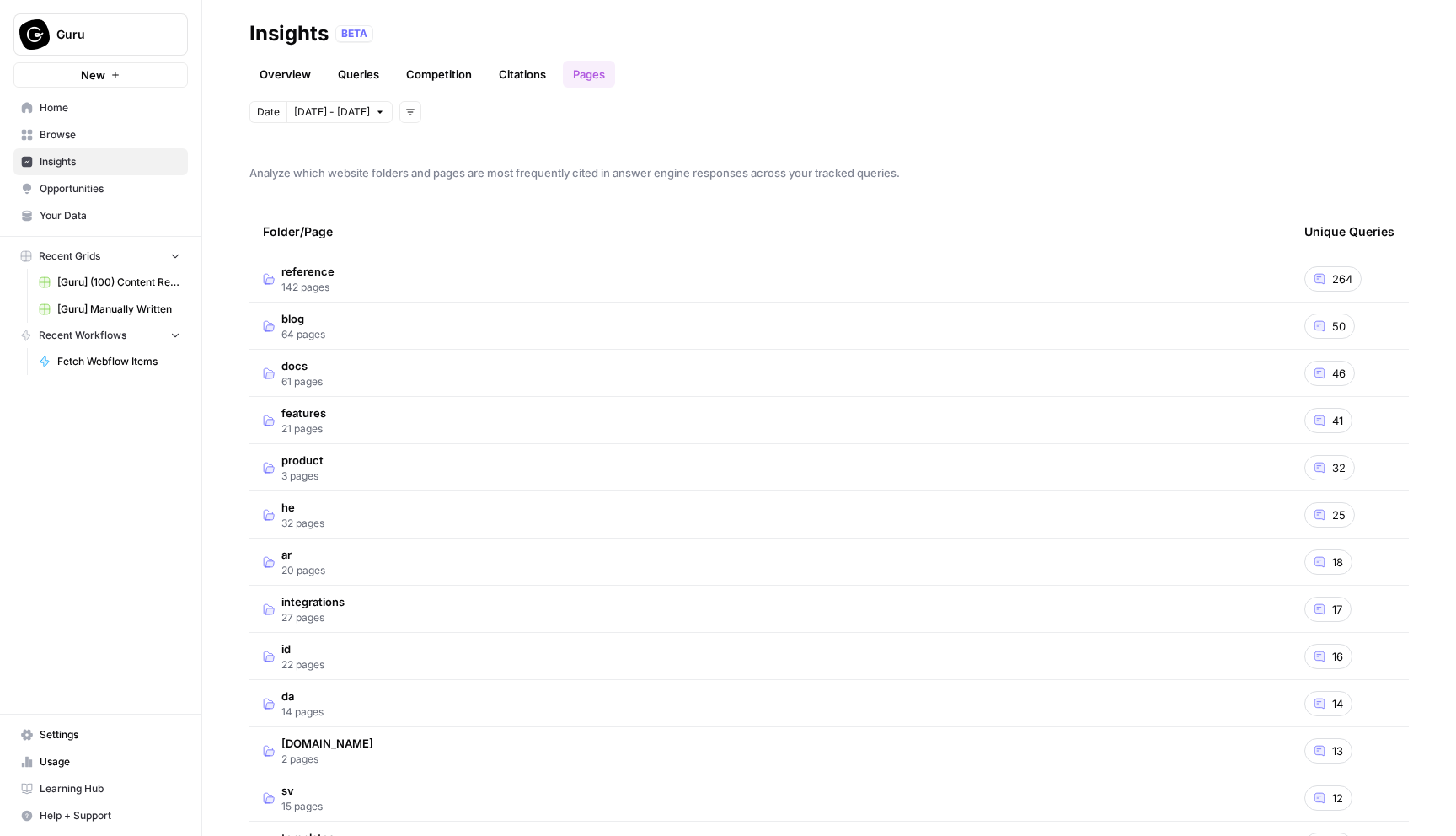
click at [423, 81] on link "Competition" at bounding box center [438, 73] width 86 height 27
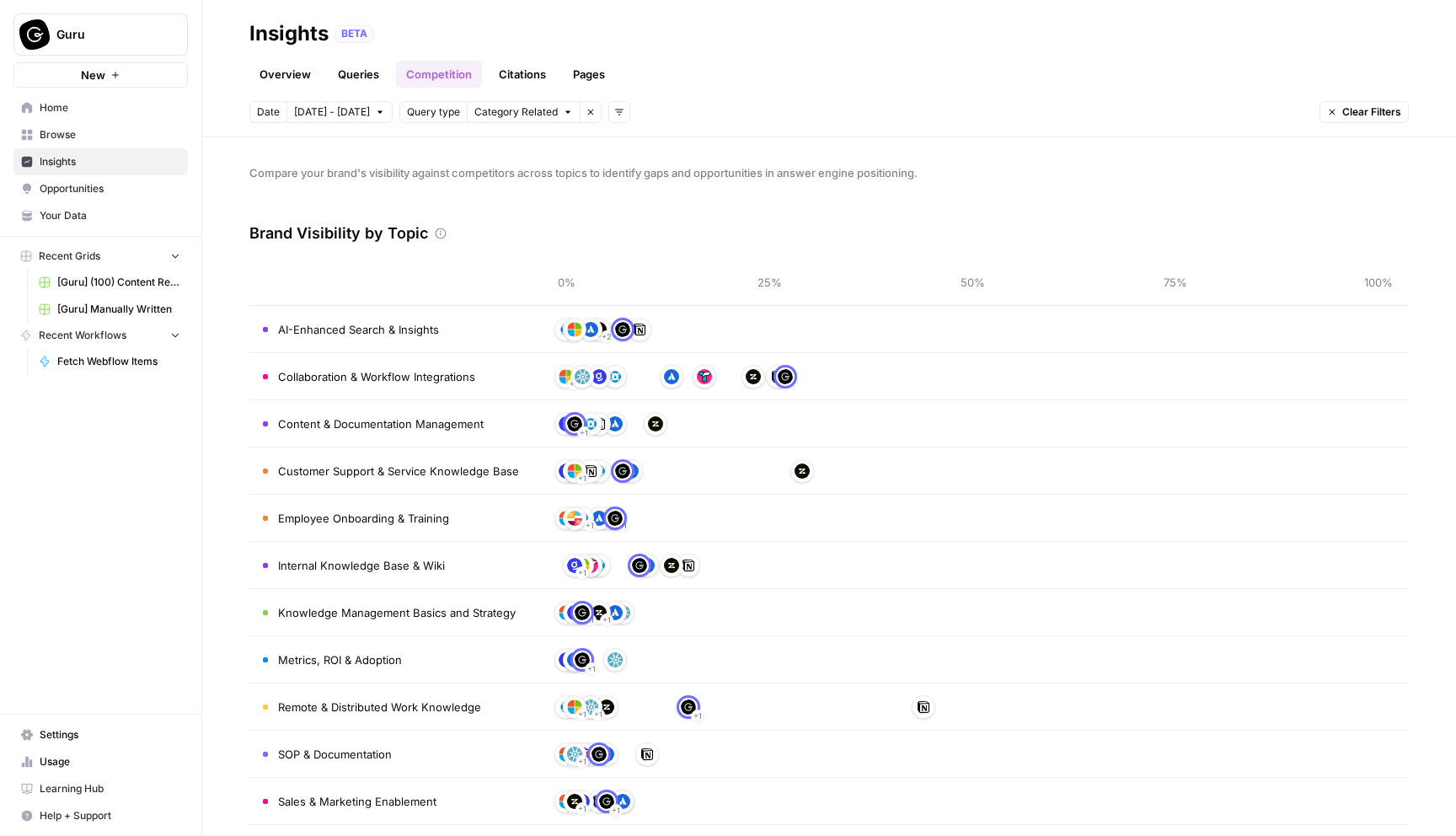
click at [364, 82] on link "Queries" at bounding box center [359, 73] width 61 height 27
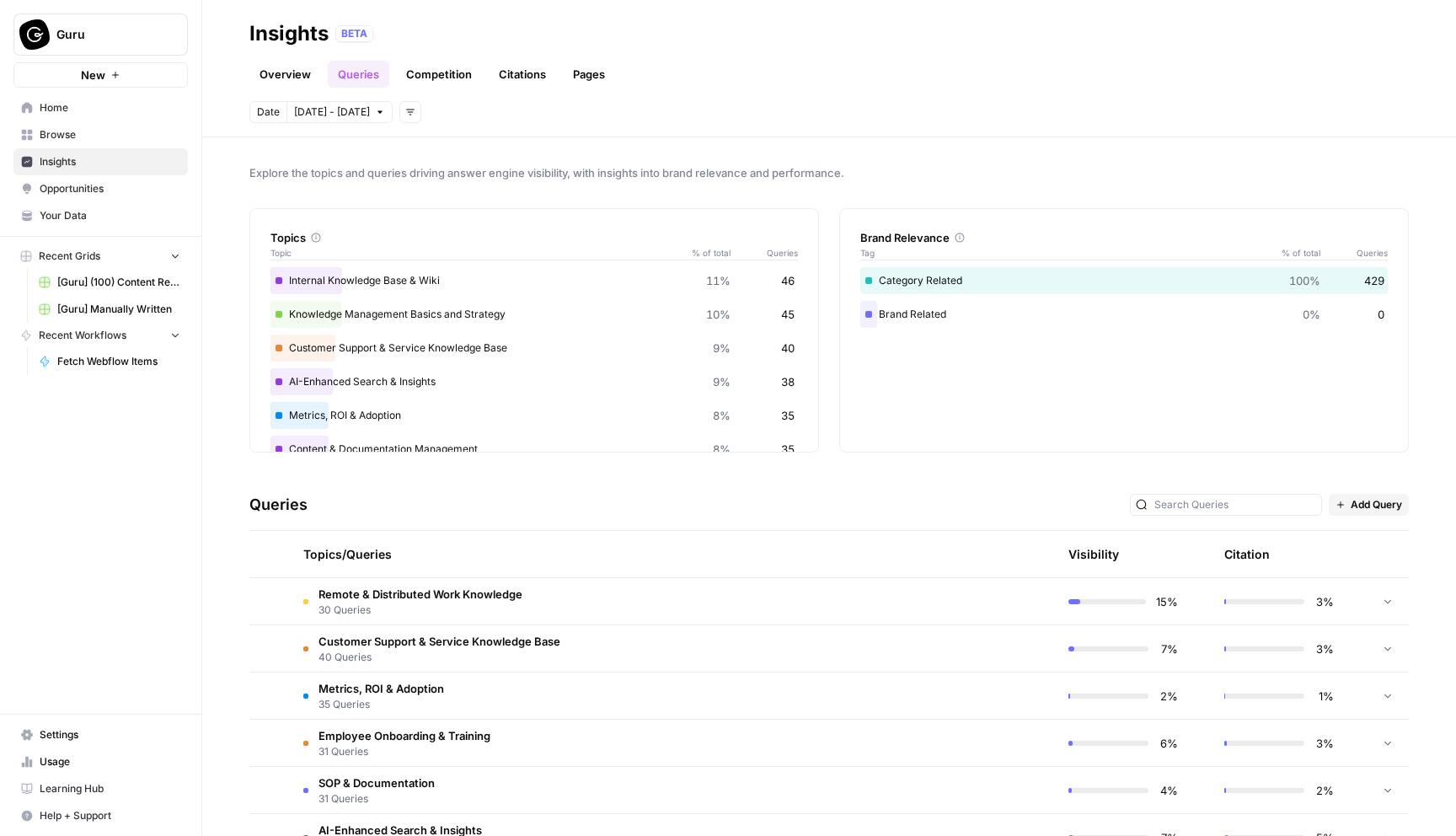
click at [284, 77] on link "Overview" at bounding box center [285, 73] width 71 height 27
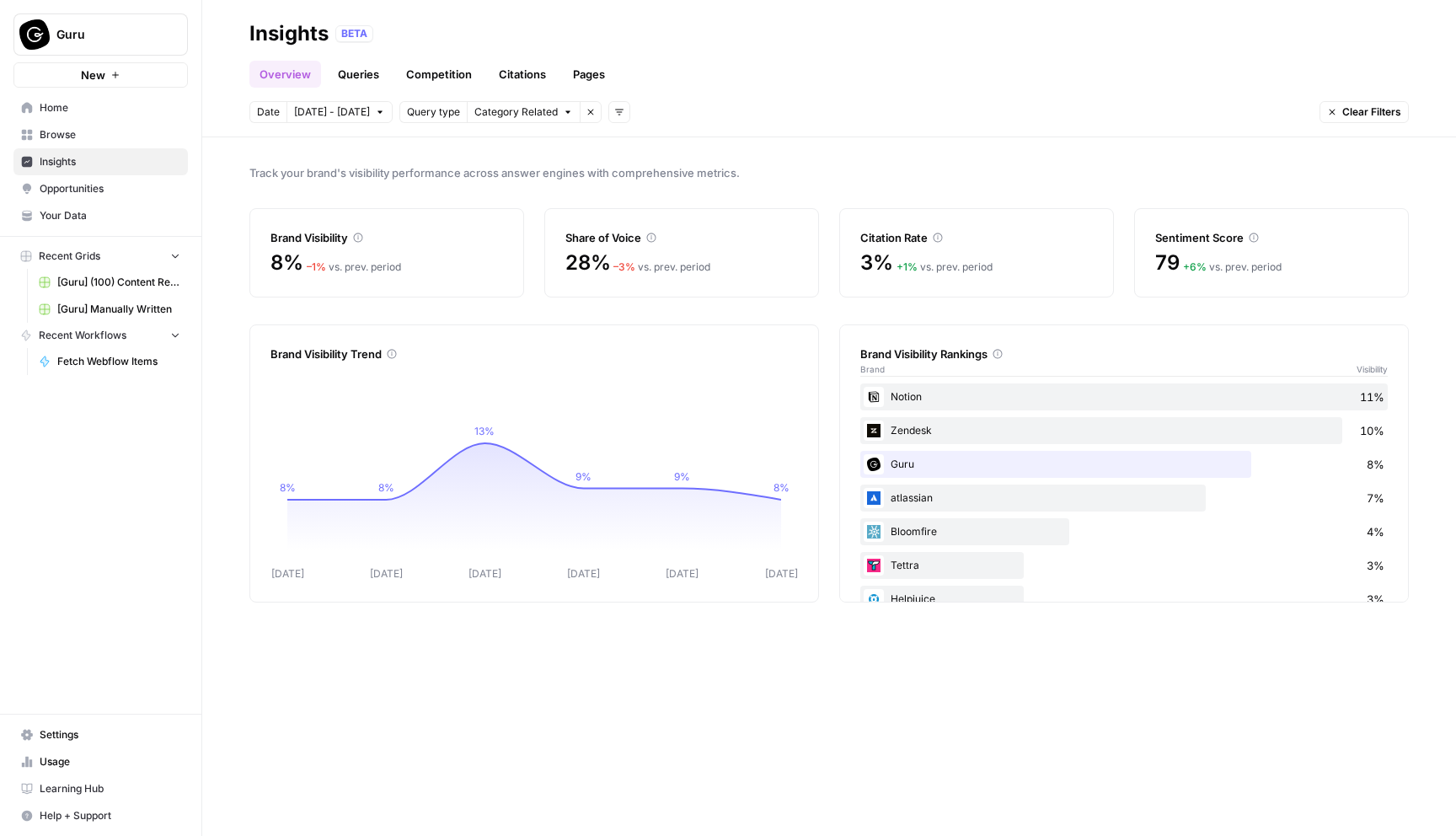
click at [1014, 466] on div "Guru 8%" at bounding box center [1123, 463] width 527 height 27
click at [358, 62] on link "Queries" at bounding box center [359, 73] width 61 height 27
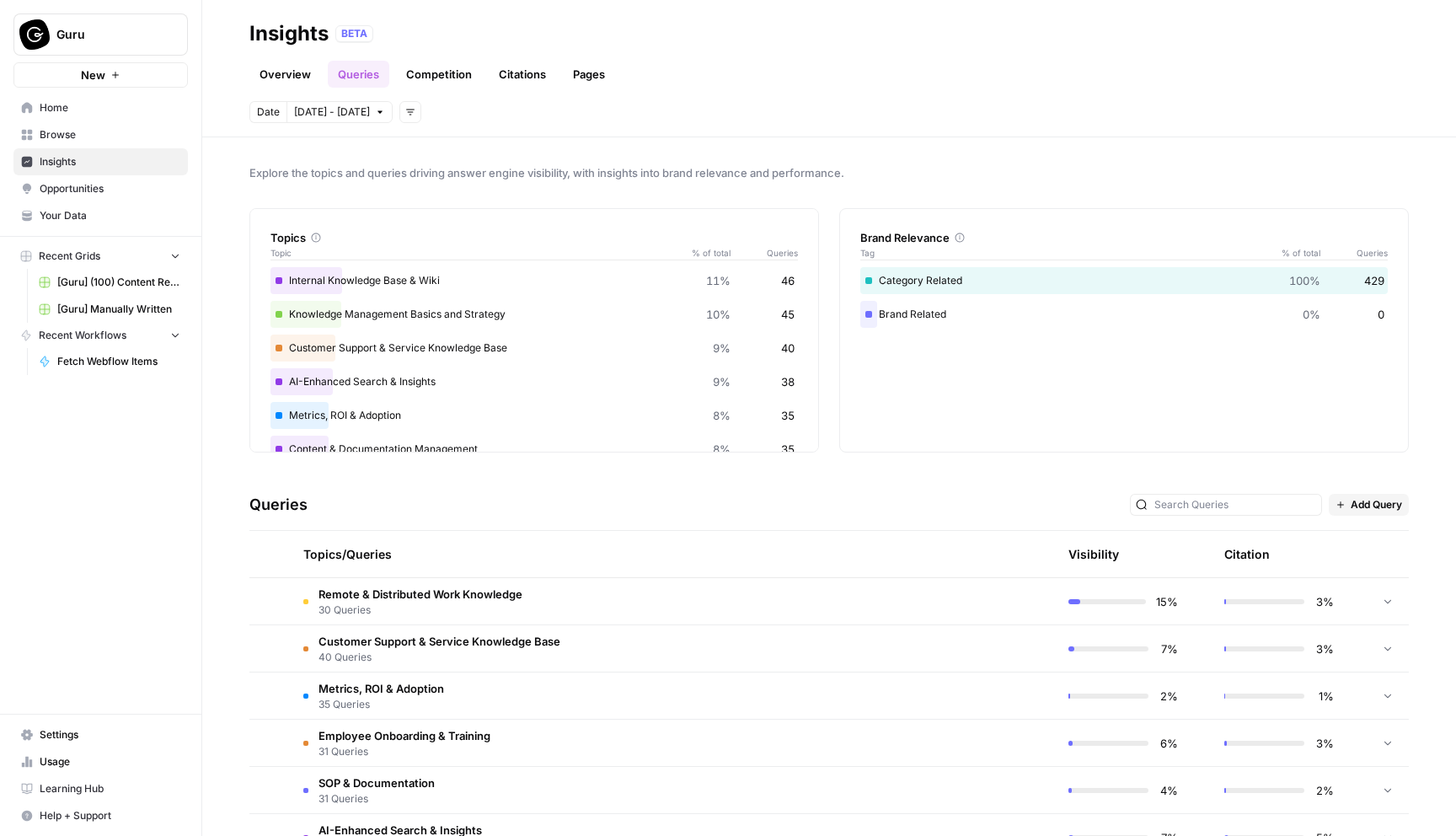
click at [449, 79] on link "Competition" at bounding box center [438, 73] width 86 height 27
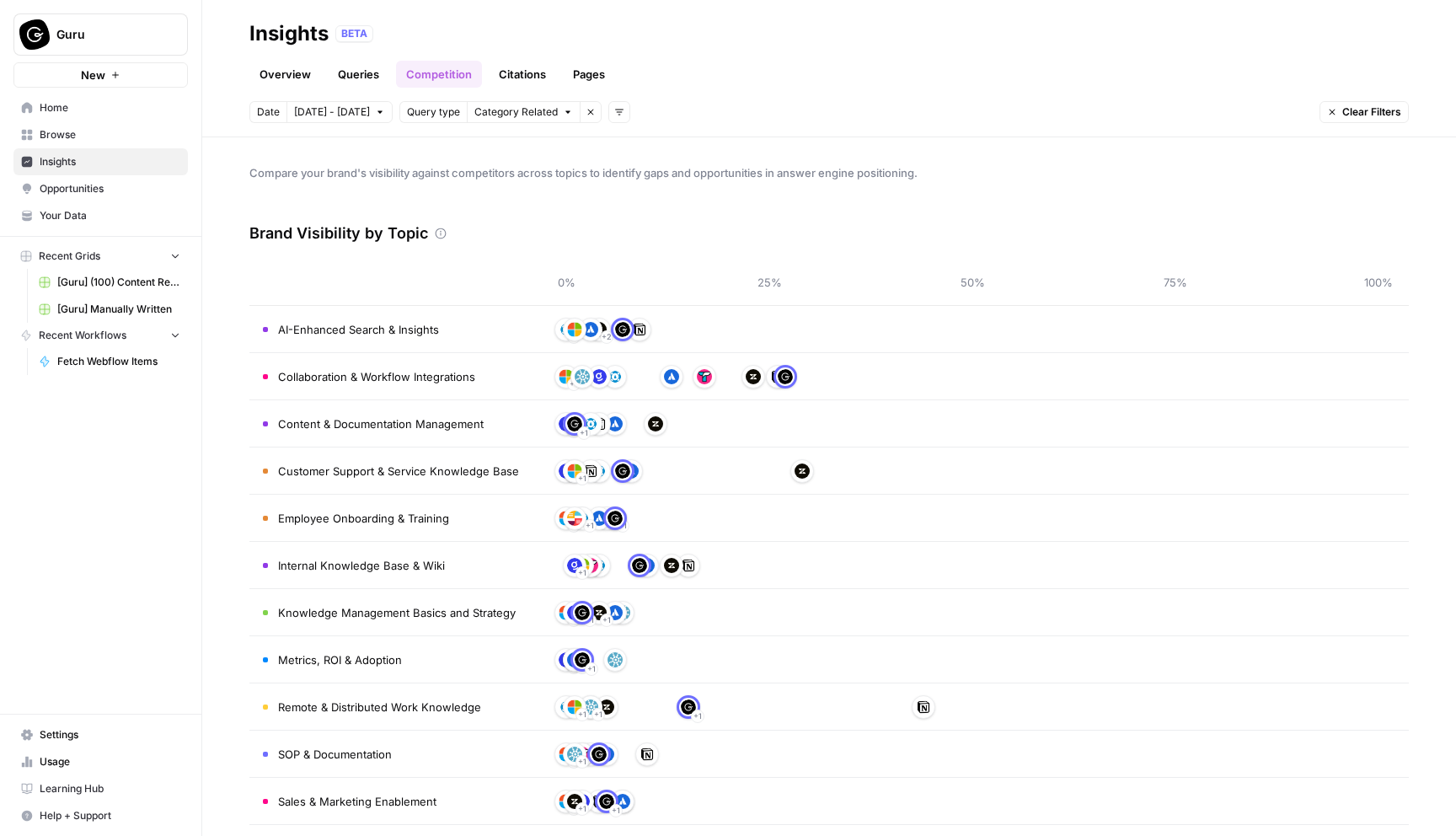
click at [523, 83] on link "Citations" at bounding box center [522, 73] width 68 height 27
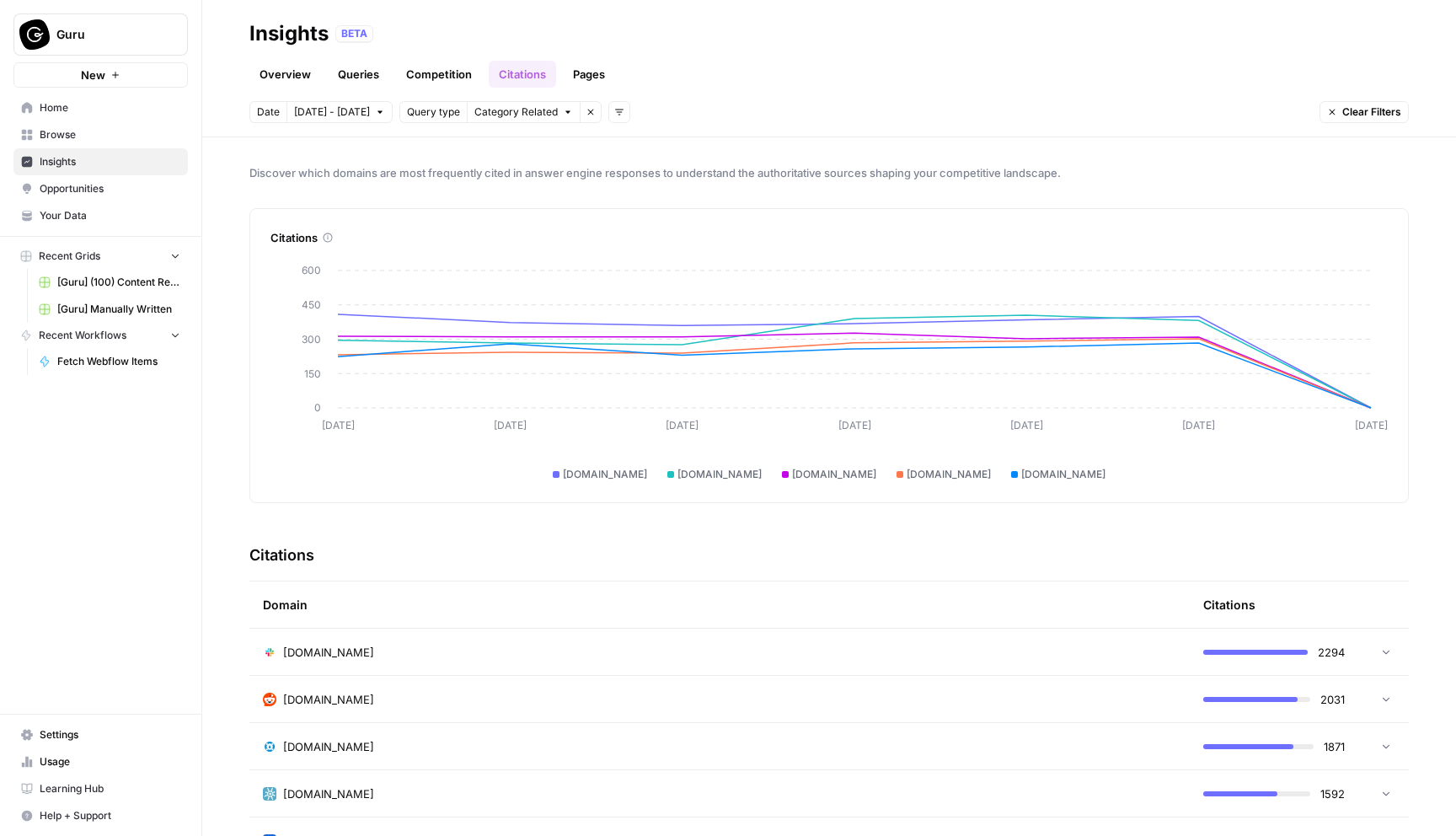
click at [596, 70] on link "Pages" at bounding box center [589, 73] width 52 height 27
